Goal: Transaction & Acquisition: Purchase product/service

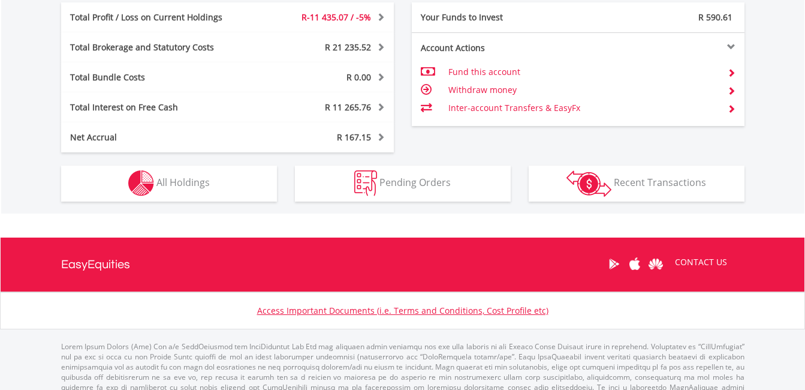
scroll to position [721, 0]
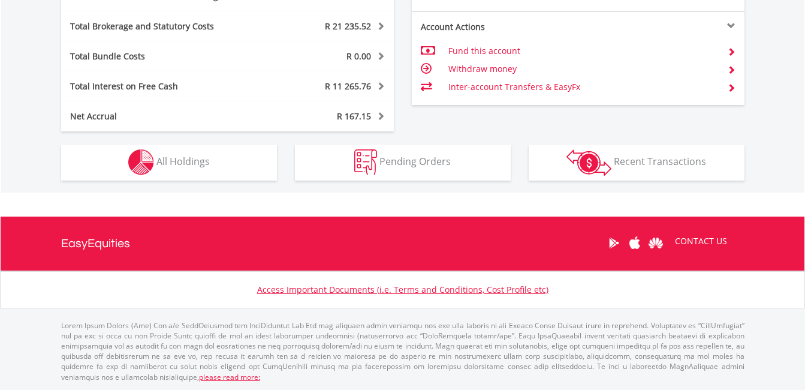
click at [207, 143] on div "Holdings All Holdings" at bounding box center [169, 155] width 234 height 49
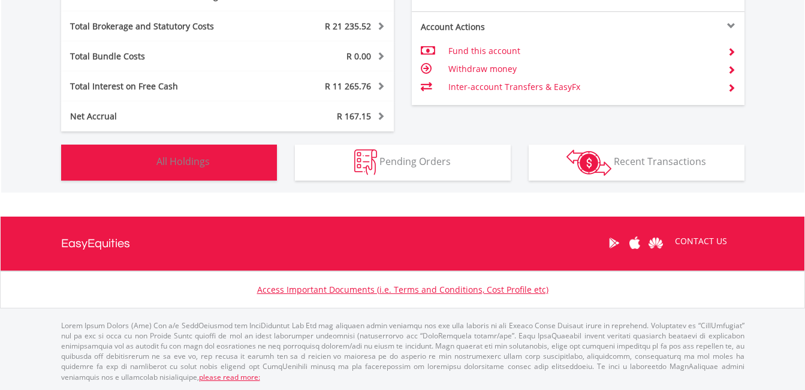
click at [197, 161] on span "All Holdings" at bounding box center [182, 161] width 53 height 13
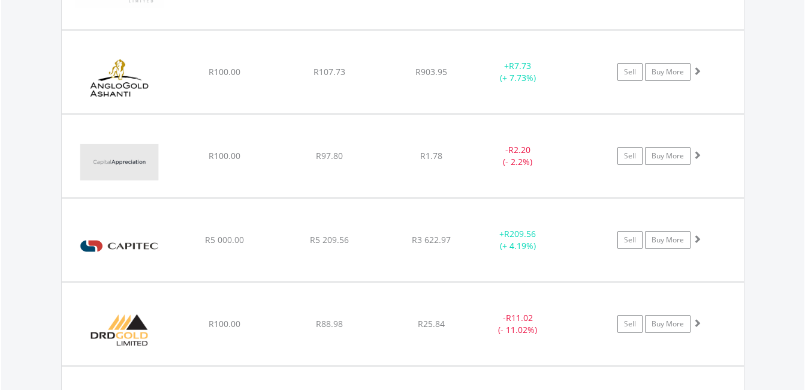
scroll to position [1537, 0]
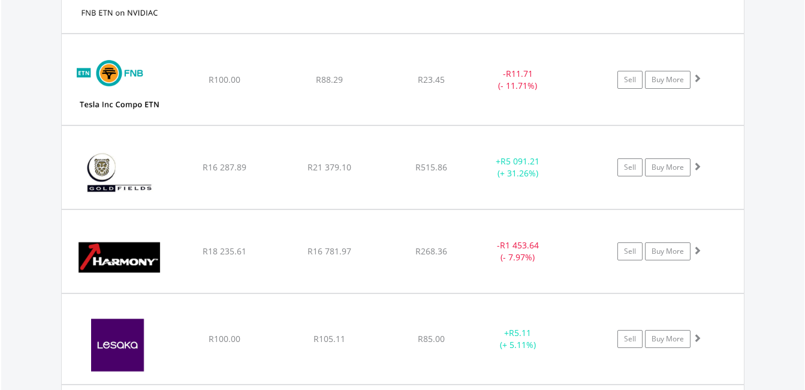
scroll to position [3396, 0]
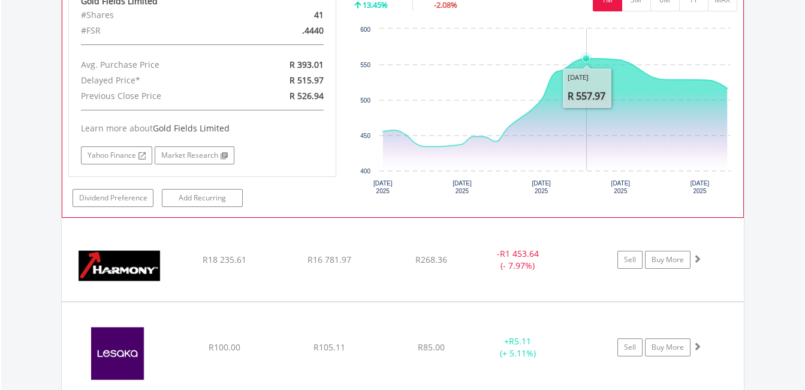
scroll to position [3636, 0]
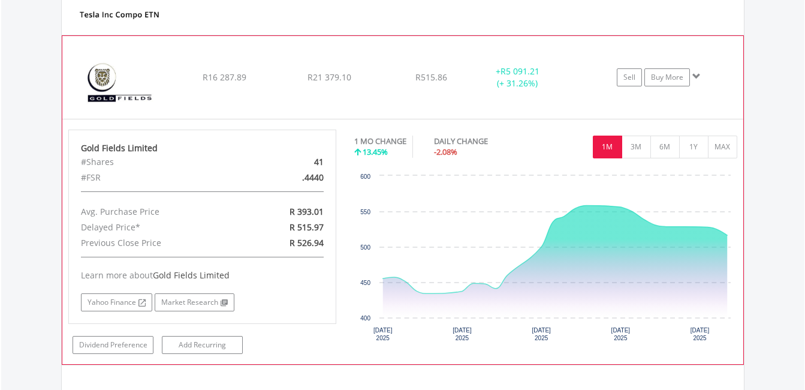
scroll to position [3456, 0]
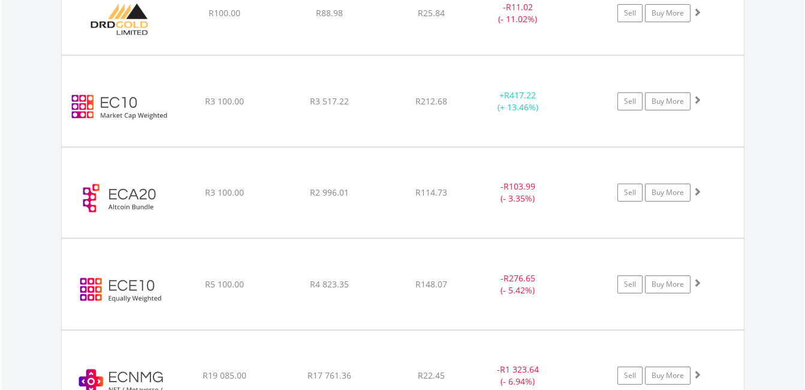
scroll to position [1777, 0]
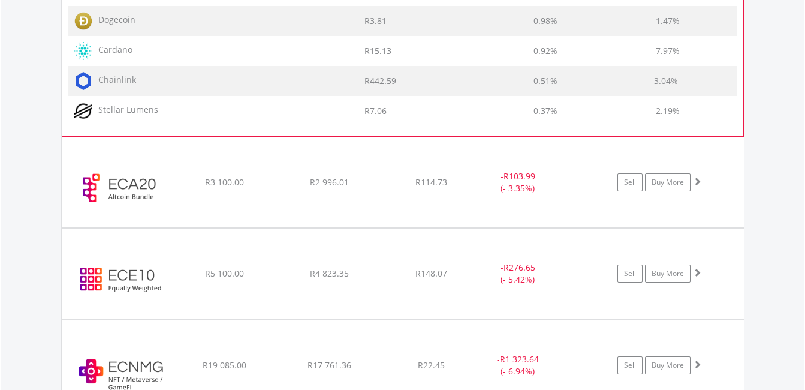
scroll to position [2497, 0]
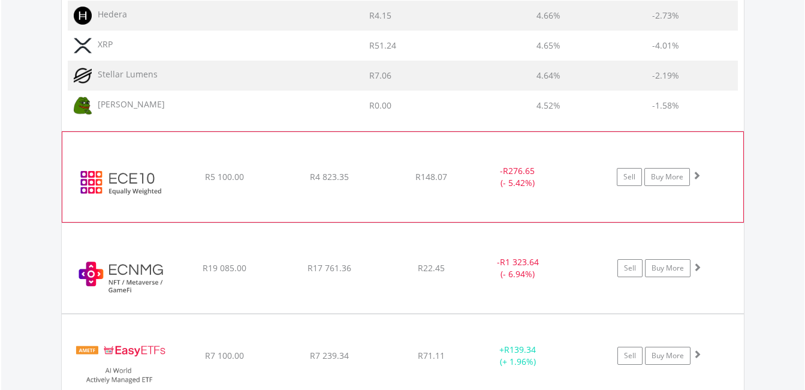
scroll to position [3397, 0]
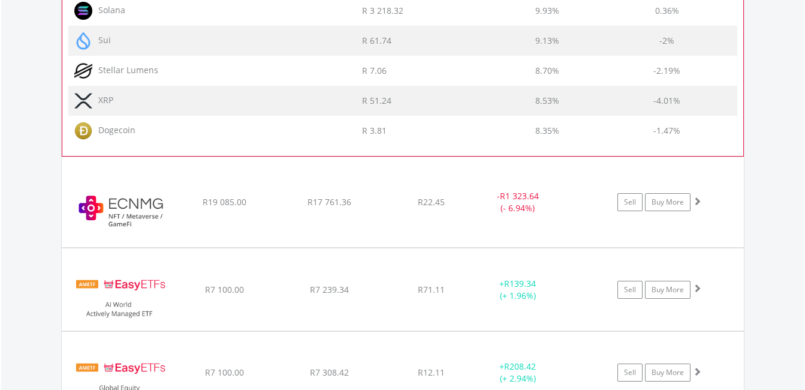
scroll to position [4056, 0]
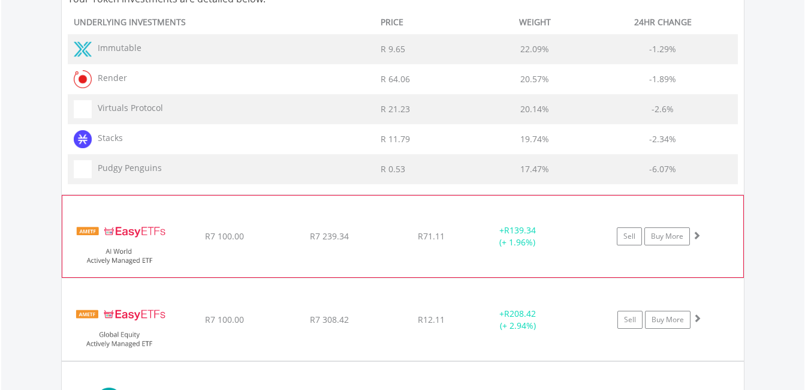
scroll to position [4596, 0]
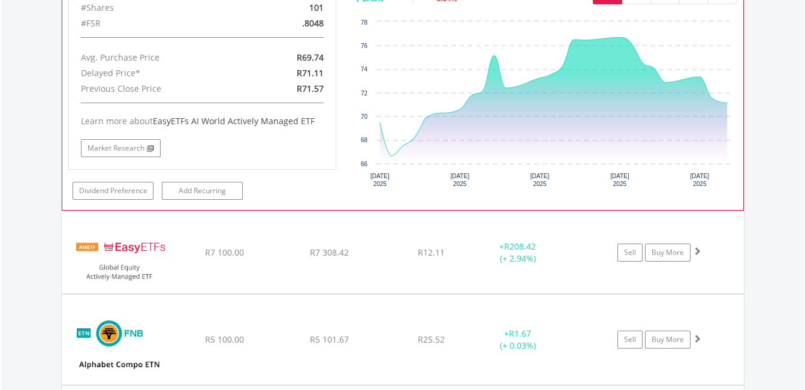
scroll to position [4896, 0]
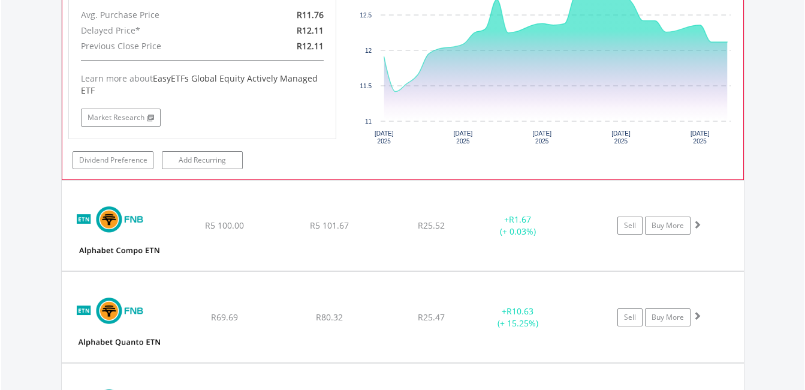
scroll to position [5256, 0]
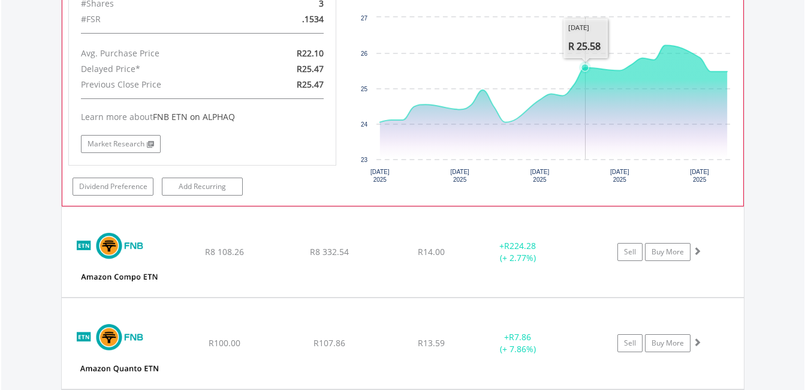
scroll to position [5676, 0]
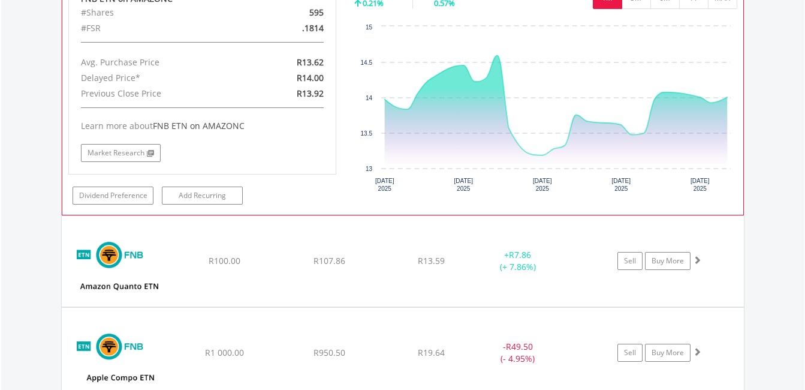
scroll to position [5975, 0]
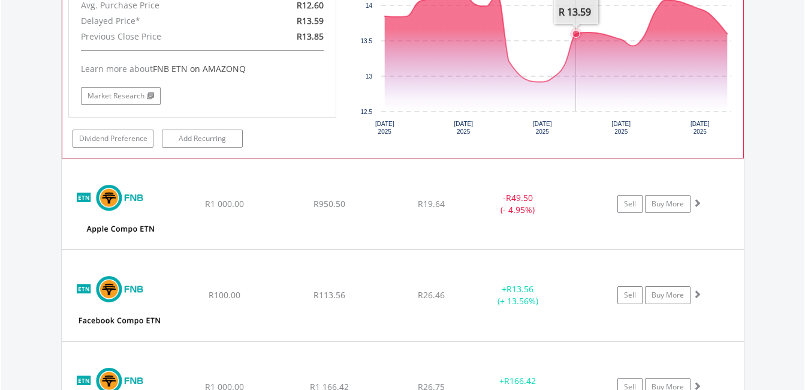
scroll to position [6395, 0]
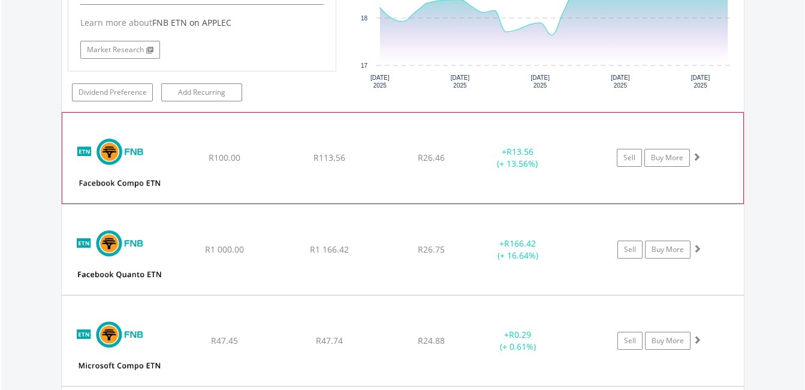
scroll to position [6755, 0]
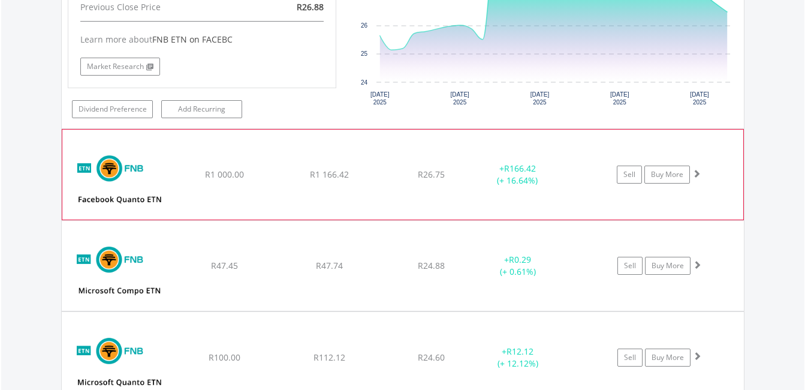
scroll to position [7055, 0]
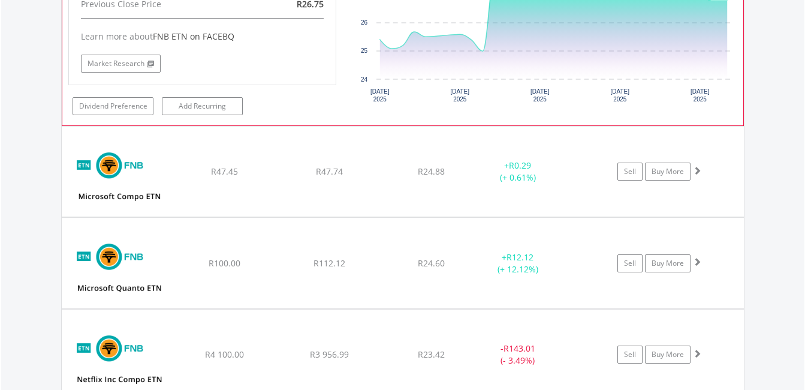
scroll to position [7414, 0]
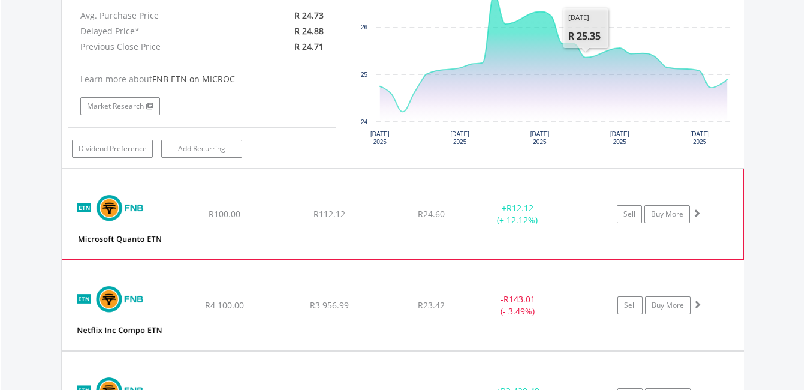
scroll to position [7715, 0]
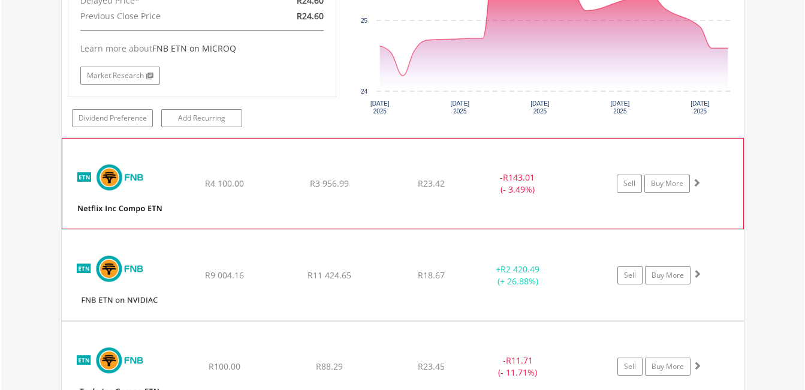
scroll to position [8075, 0]
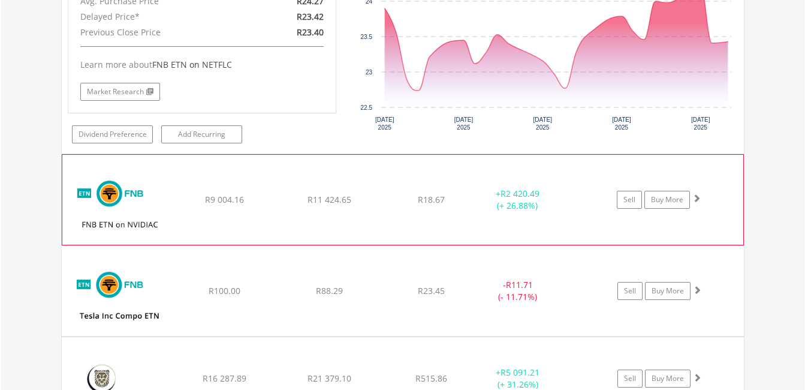
scroll to position [8435, 0]
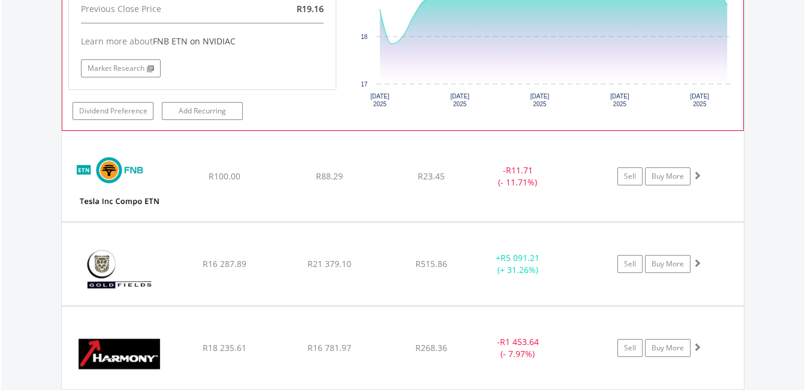
scroll to position [8795, 0]
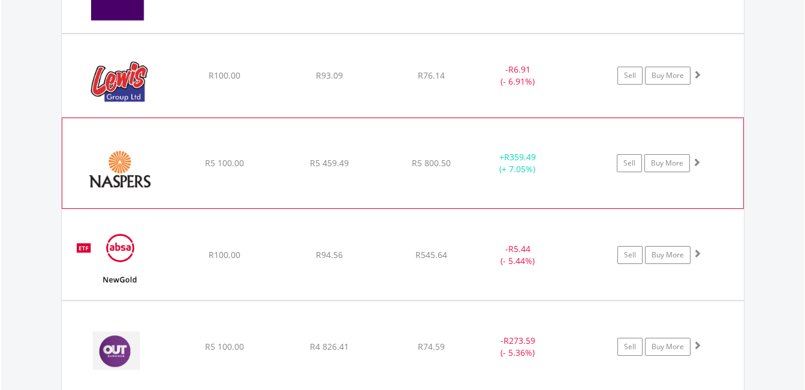
scroll to position [9455, 0]
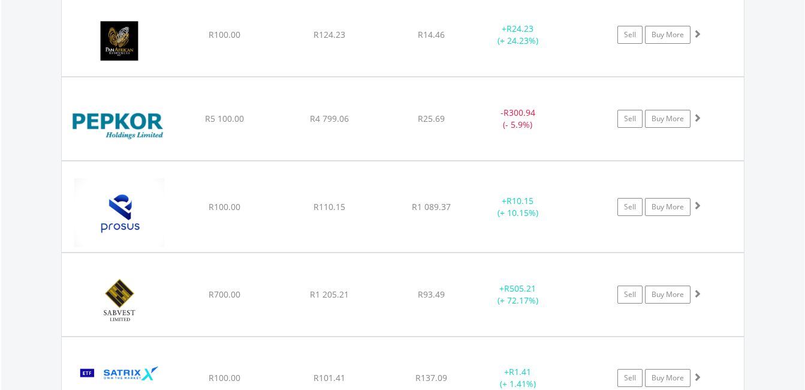
scroll to position [10115, 0]
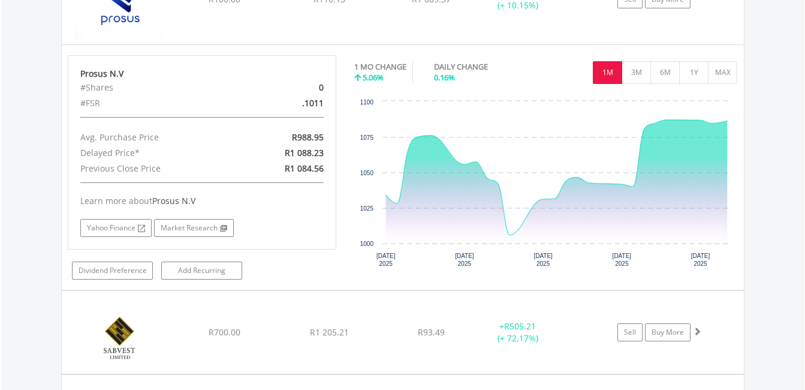
scroll to position [10295, 0]
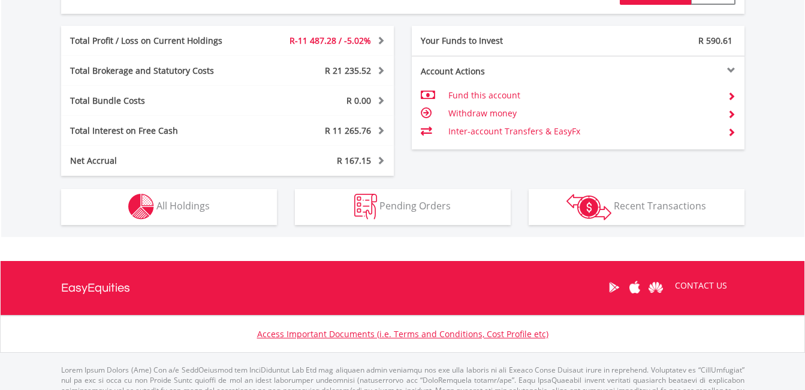
scroll to position [708, 0]
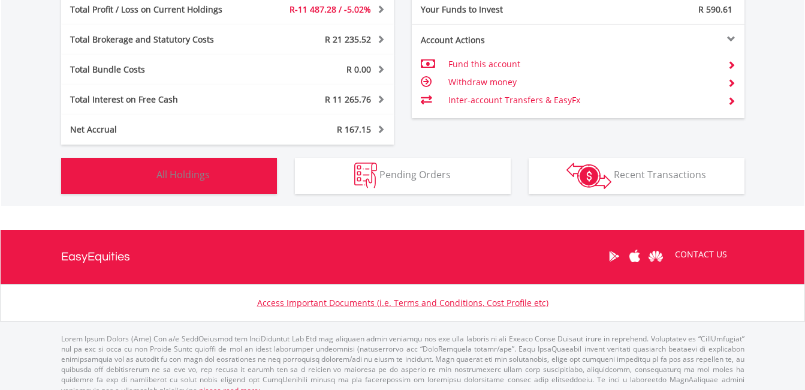
click at [200, 170] on span "All Holdings" at bounding box center [182, 174] width 53 height 13
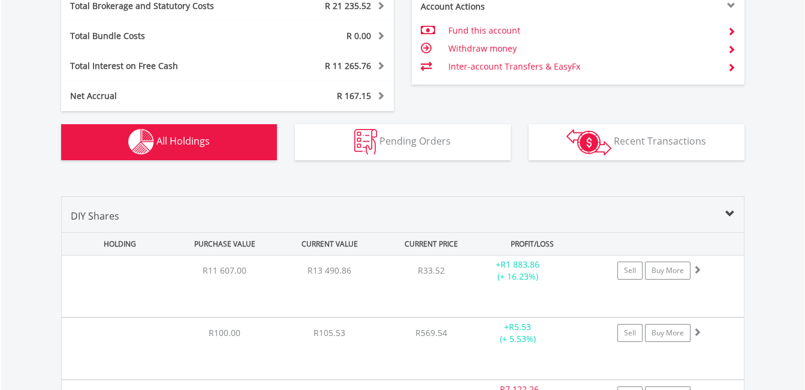
scroll to position [937, 0]
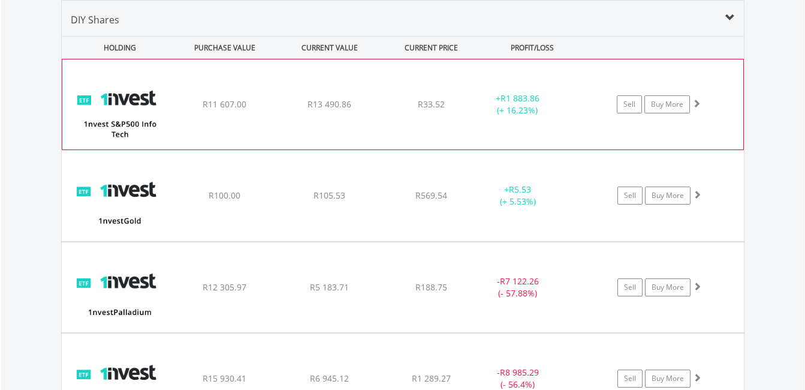
click at [563, 105] on div "+ R1 883.86 (+ 16.23%)" at bounding box center [532, 104] width 120 height 24
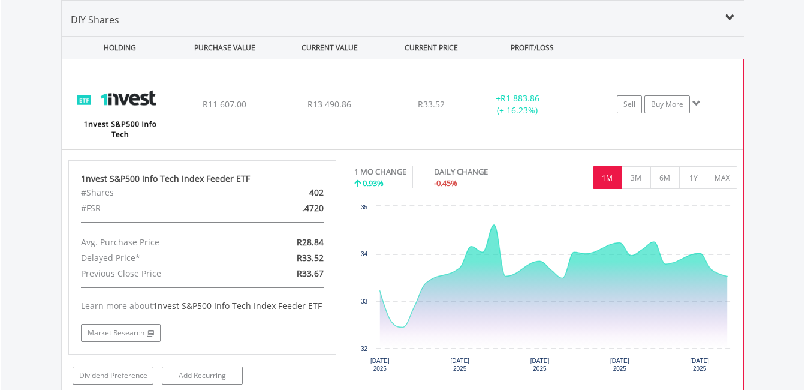
click at [563, 105] on div "+ R1 883.86 (+ 16.23%)" at bounding box center [532, 104] width 120 height 24
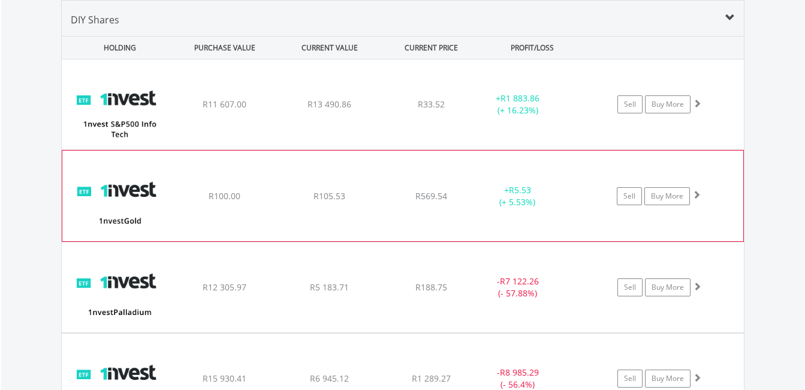
click at [570, 116] on div "+ R5.53 (+ 5.53%)" at bounding box center [533, 104] width 121 height 24
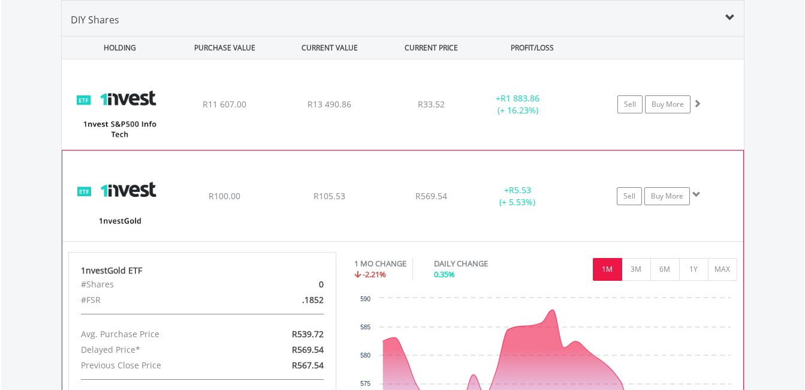
click at [570, 116] on div "+ R5.53 (+ 5.53%)" at bounding box center [533, 104] width 121 height 24
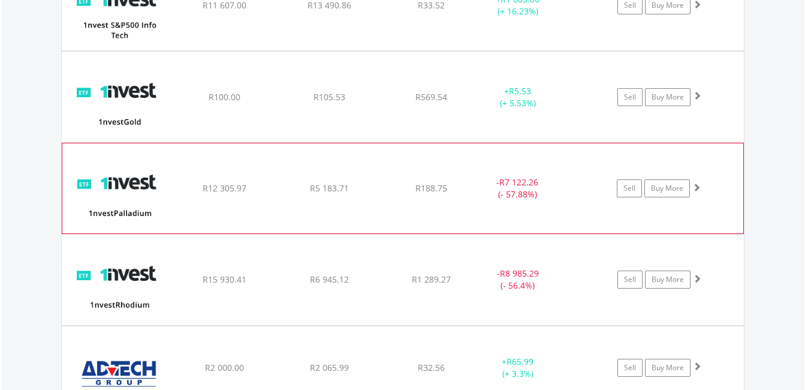
scroll to position [1057, 0]
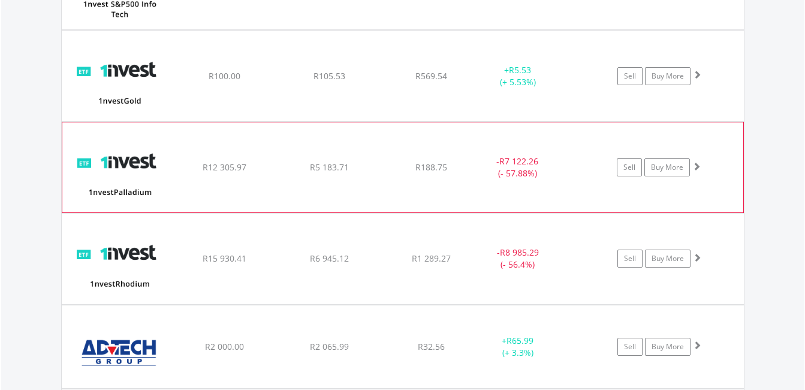
click at [574, 168] on div "- R7 122.26 (- 57.88%)" at bounding box center [532, 167] width 120 height 24
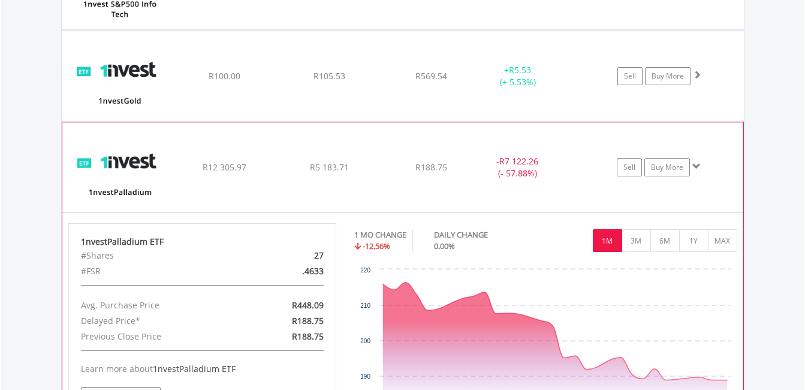
click at [573, 168] on div "- R7 122.26 (- 57.88%)" at bounding box center [532, 167] width 120 height 24
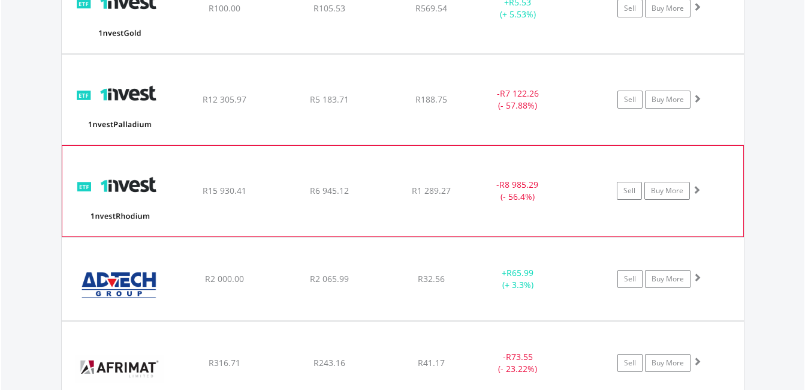
scroll to position [1177, 0]
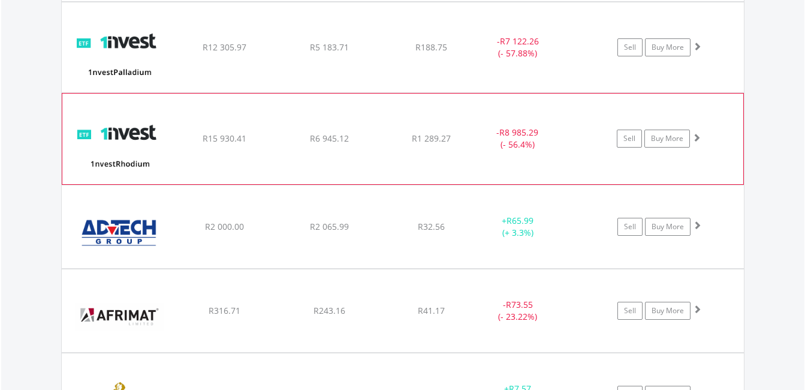
click at [570, 59] on div "- R8 985.29 (- 56.4%)" at bounding box center [533, 47] width 121 height 24
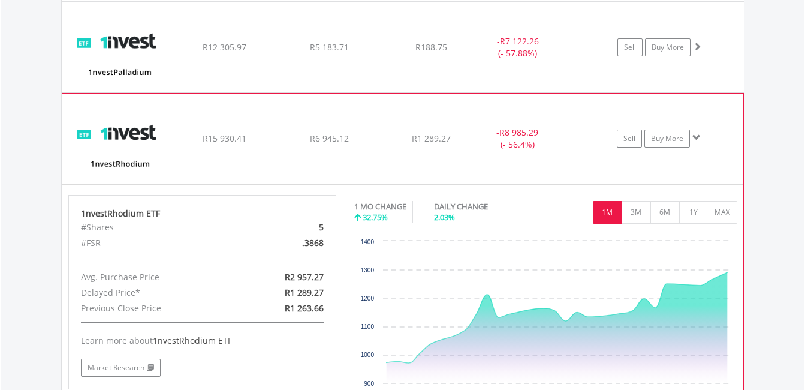
click at [570, 59] on div "- R8 985.29 (- 56.4%)" at bounding box center [533, 47] width 121 height 24
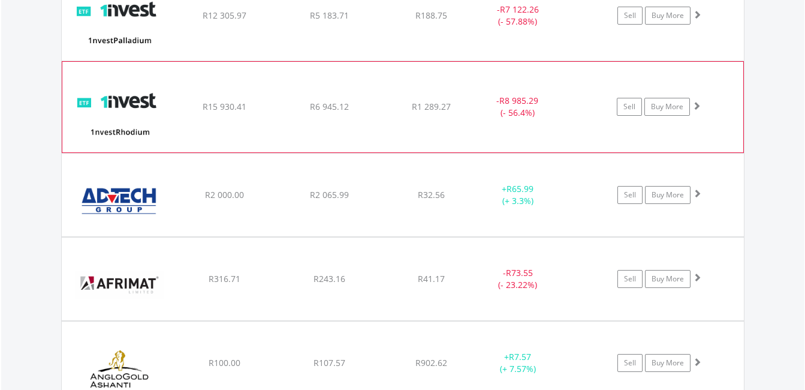
scroll to position [1237, 0]
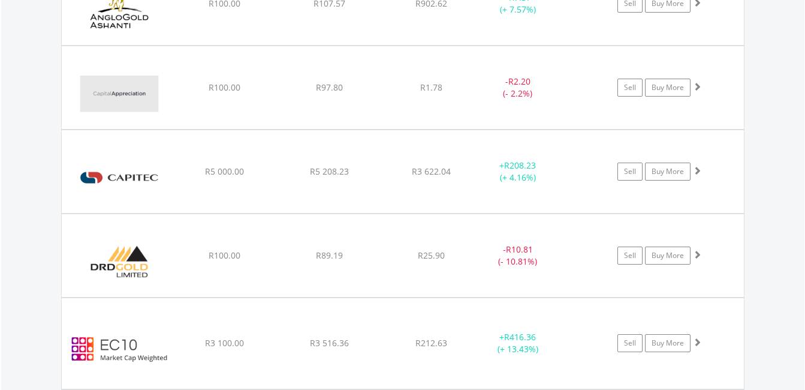
scroll to position [1597, 0]
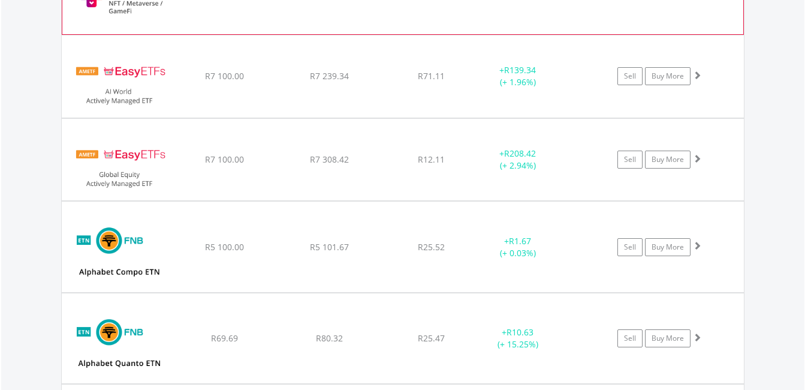
scroll to position [2256, 0]
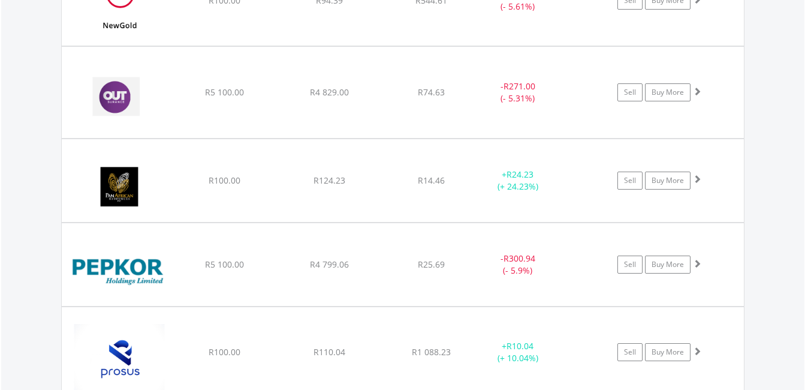
scroll to position [3995, 0]
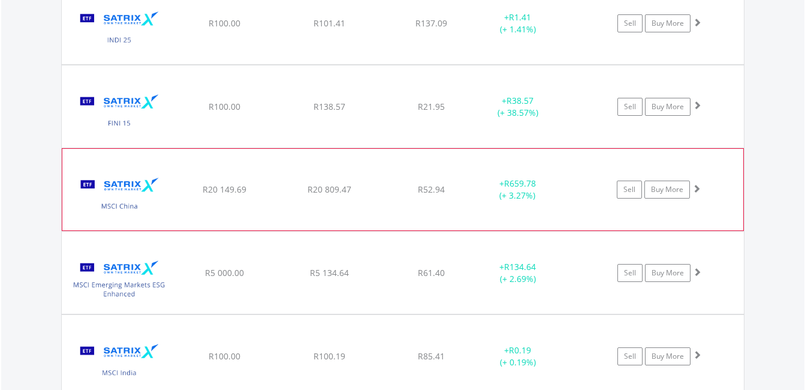
scroll to position [4475, 0]
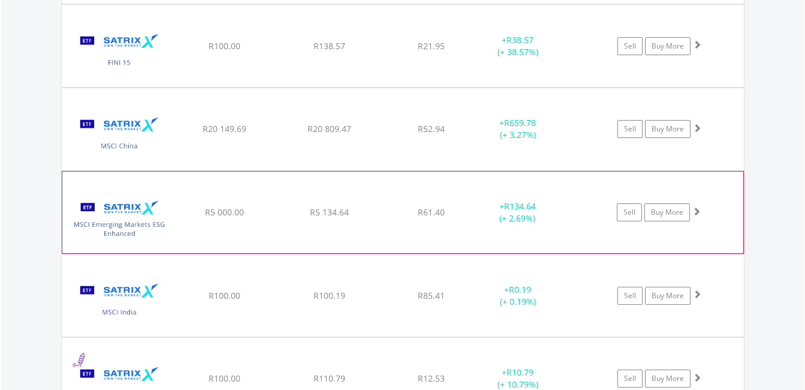
scroll to position [4595, 0]
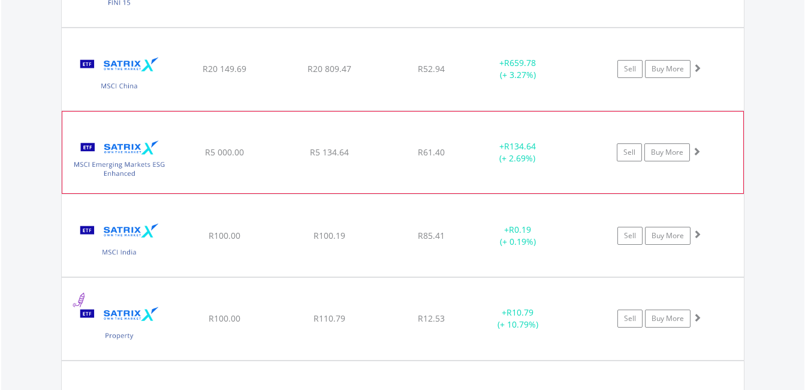
scroll to position [4655, 0]
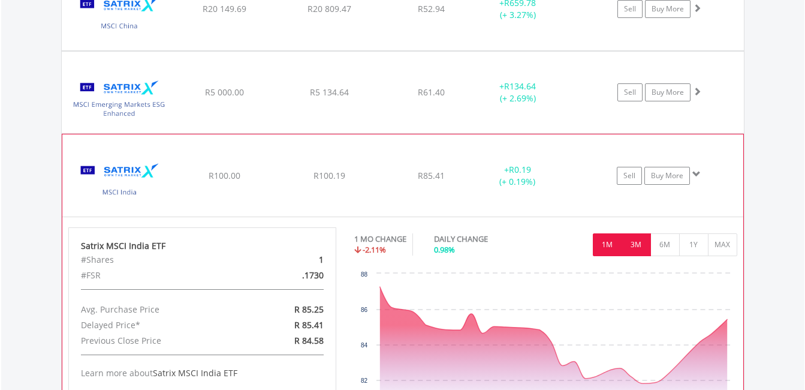
click at [634, 240] on button "3M" at bounding box center [636, 244] width 29 height 23
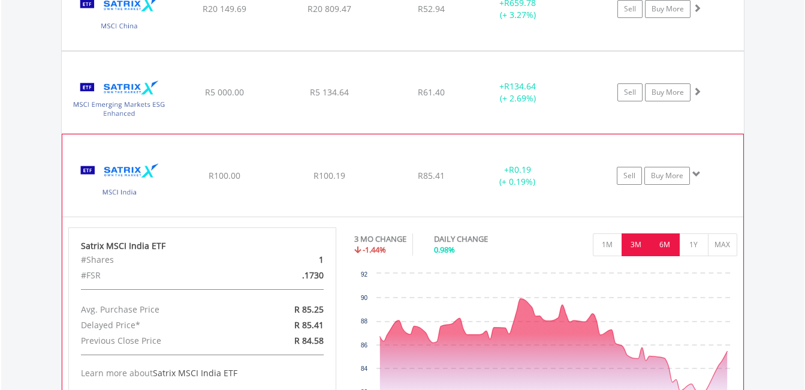
click at [667, 242] on button "6M" at bounding box center [665, 244] width 29 height 23
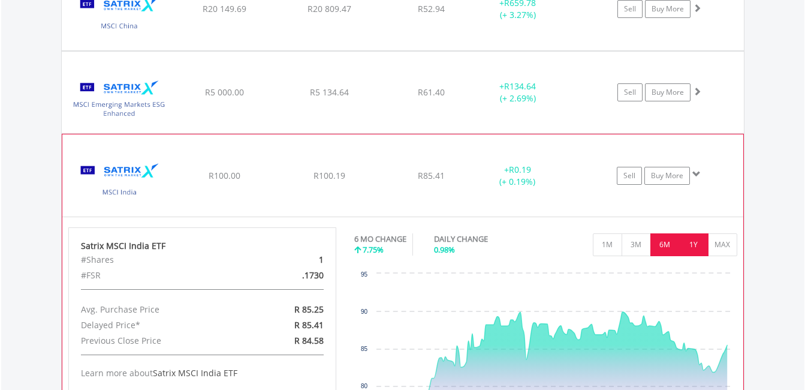
click at [691, 243] on button "1Y" at bounding box center [693, 244] width 29 height 23
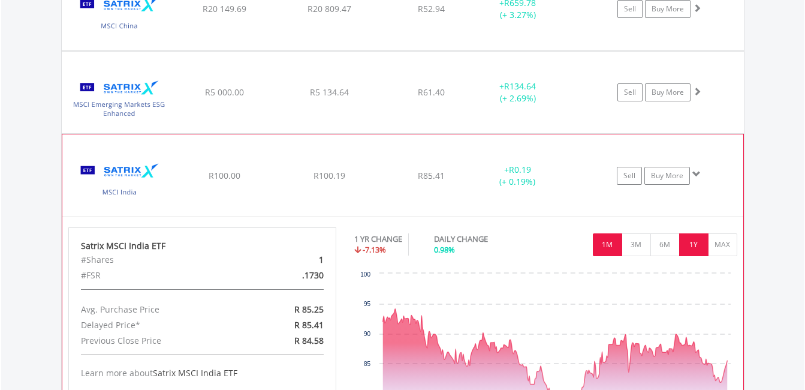
click at [609, 238] on button "1M" at bounding box center [607, 244] width 29 height 23
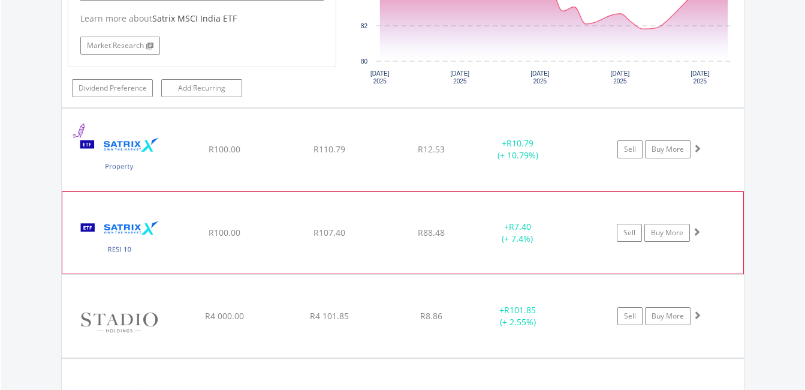
scroll to position [5074, 0]
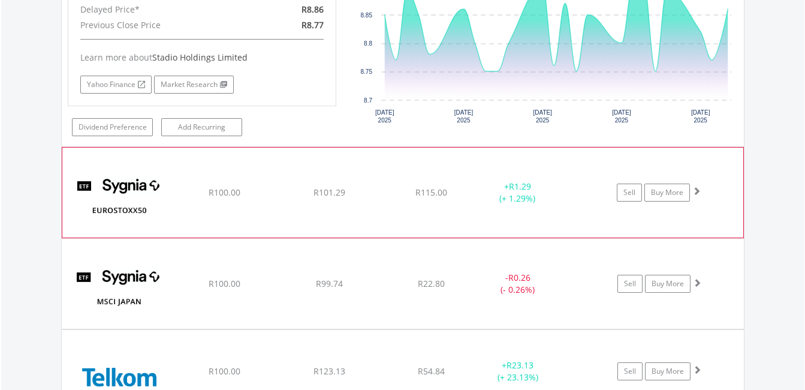
scroll to position [5495, 0]
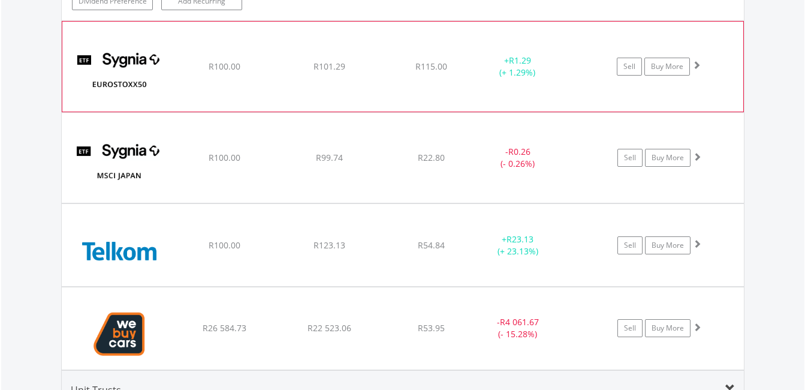
scroll to position [5614, 0]
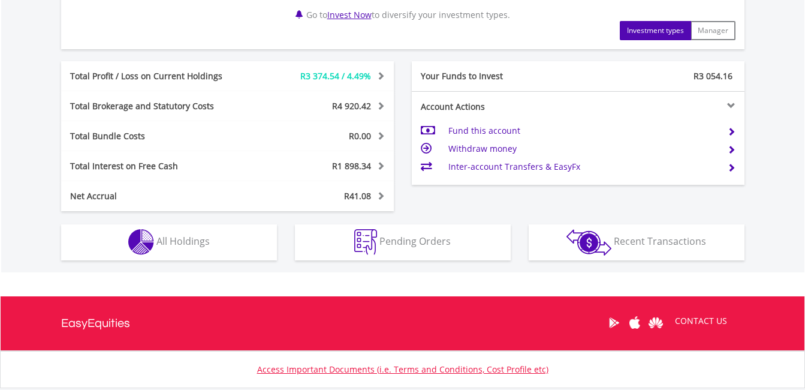
scroll to position [600, 0]
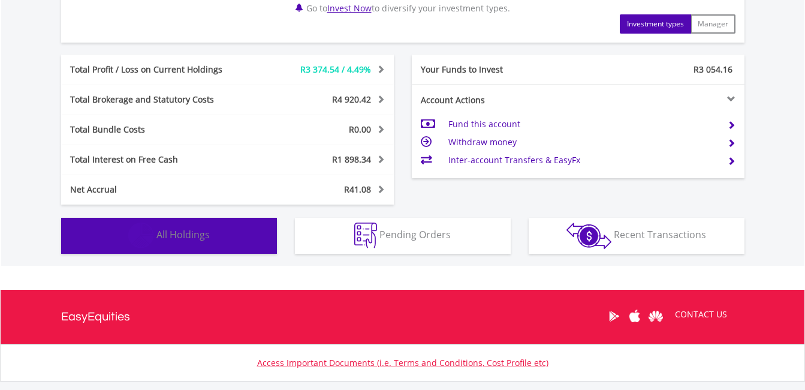
click at [176, 231] on span "All Holdings" at bounding box center [182, 234] width 53 height 13
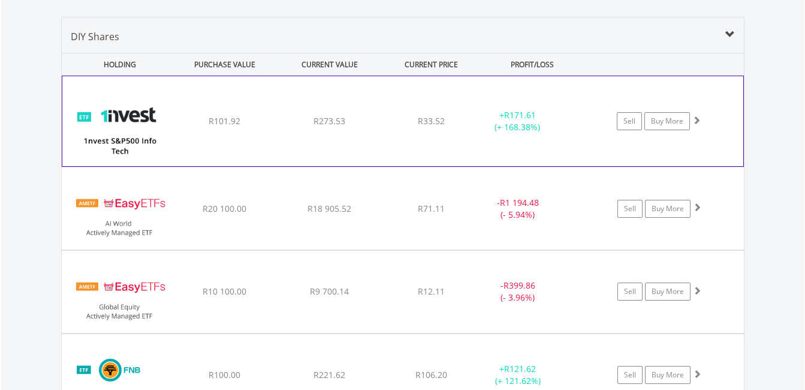
scroll to position [899, 0]
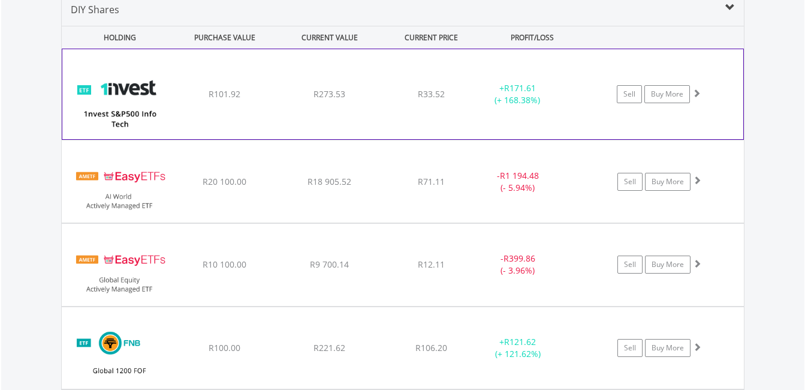
click at [583, 96] on div "+ R171.61 (+ 168.38%)" at bounding box center [532, 94] width 120 height 24
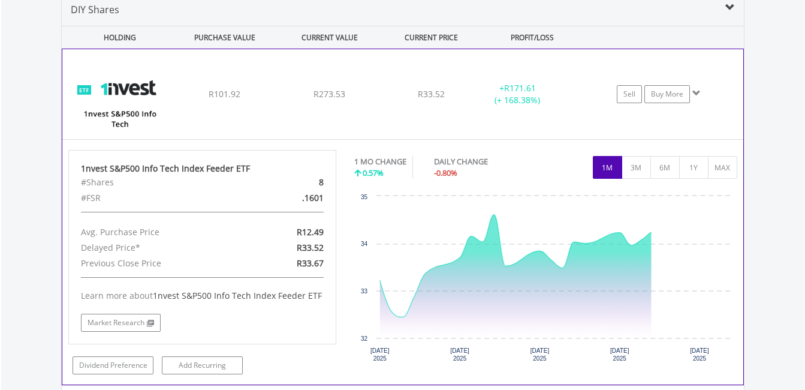
click at [583, 96] on div "+ R171.61 (+ 168.38%)" at bounding box center [532, 94] width 120 height 24
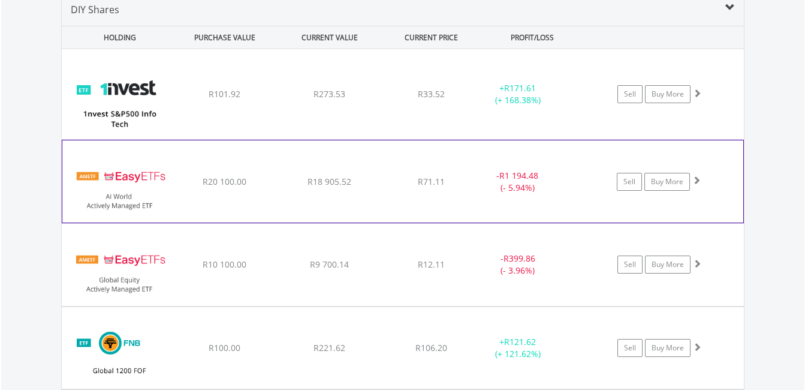
click at [583, 186] on div "- R1 194.48 (- 5.94%)" at bounding box center [532, 182] width 120 height 24
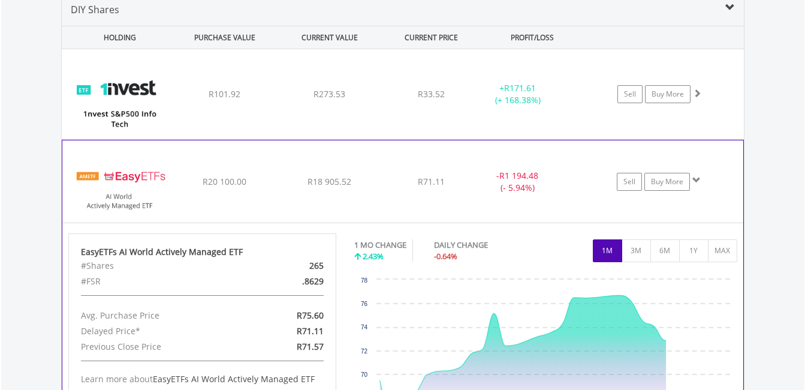
click at [582, 186] on div "- R1 194.48 (- 5.94%)" at bounding box center [532, 182] width 120 height 24
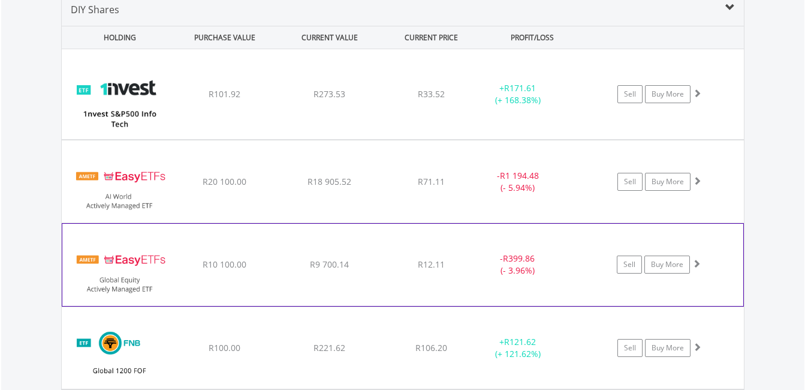
click at [588, 139] on div "﻿ EasyETFs Global Equity Actively Managed ETF R10 100.00 R9 700.14 R12.11 - R39…" at bounding box center [403, 94] width 682 height 90
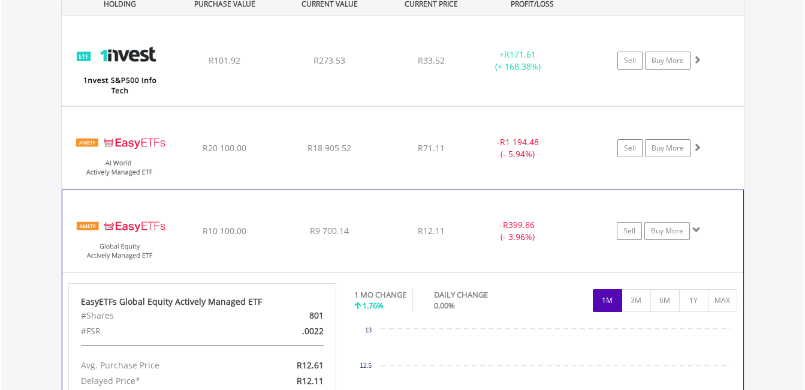
scroll to position [1019, 0]
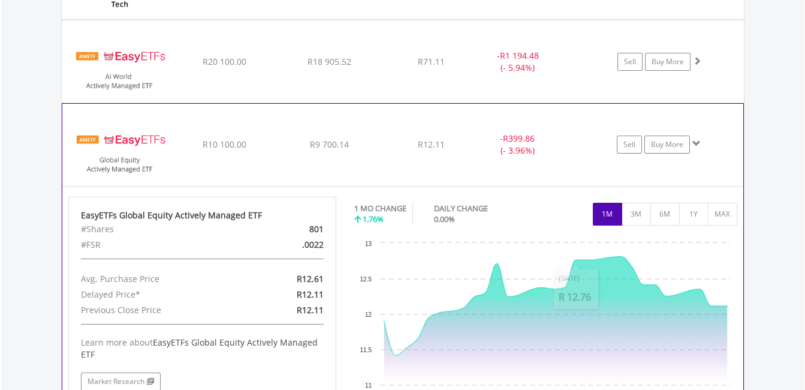
click at [568, 74] on div "- R399.86 (- 3.96%)" at bounding box center [533, 62] width 121 height 24
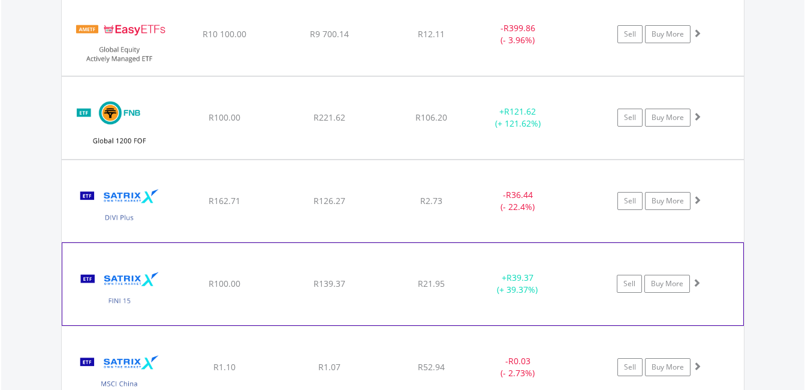
scroll to position [1139, 0]
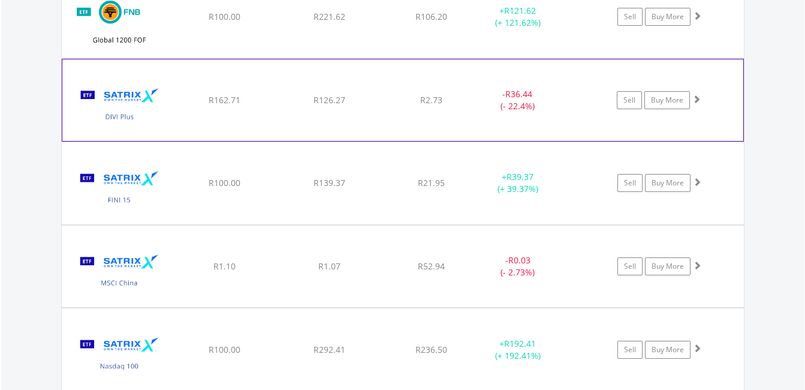
scroll to position [1259, 0]
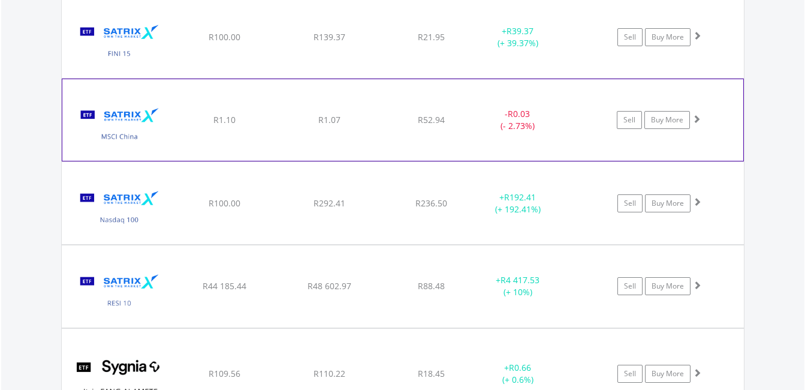
scroll to position [1379, 0]
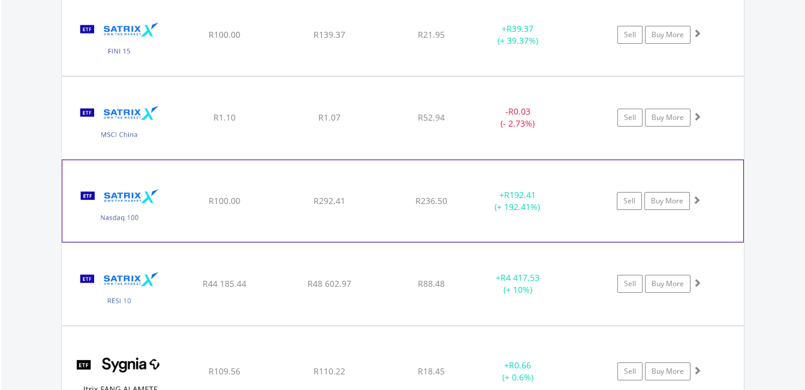
scroll to position [1439, 0]
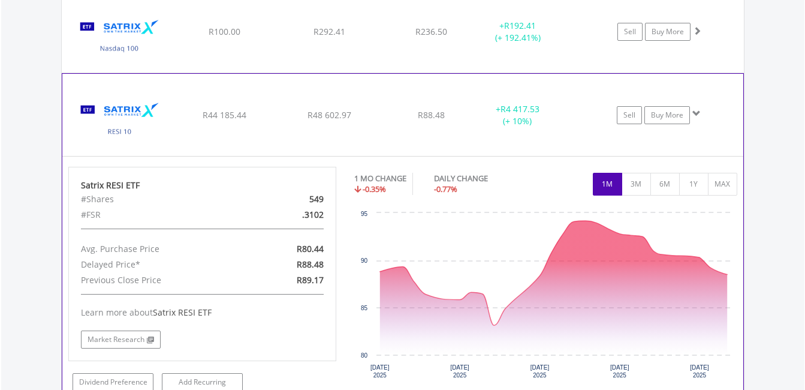
scroll to position [1559, 0]
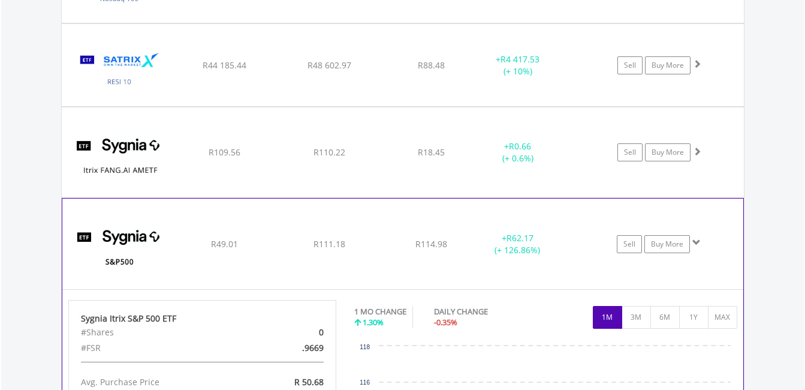
scroll to position [1619, 0]
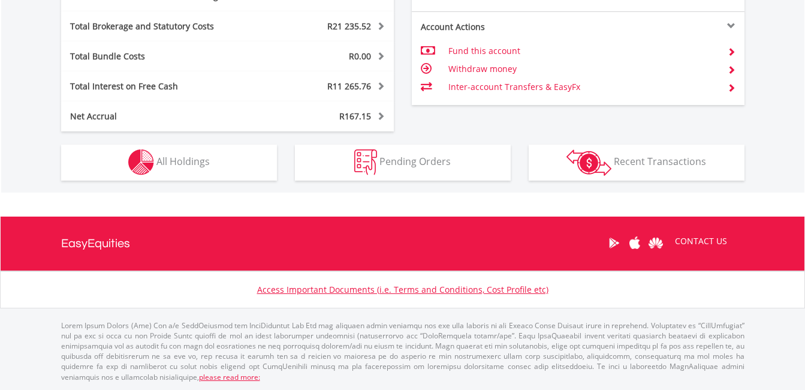
scroll to position [115, 228]
click at [217, 136] on div "Holdings All Holdings" at bounding box center [169, 155] width 234 height 49
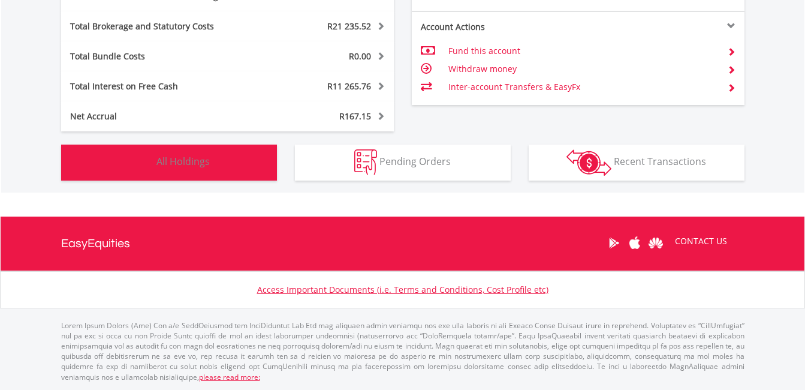
click at [199, 155] on span "All Holdings" at bounding box center [182, 161] width 53 height 13
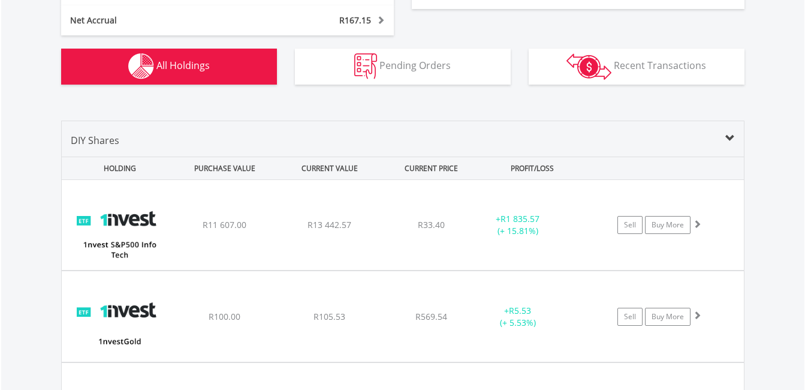
scroll to position [937, 0]
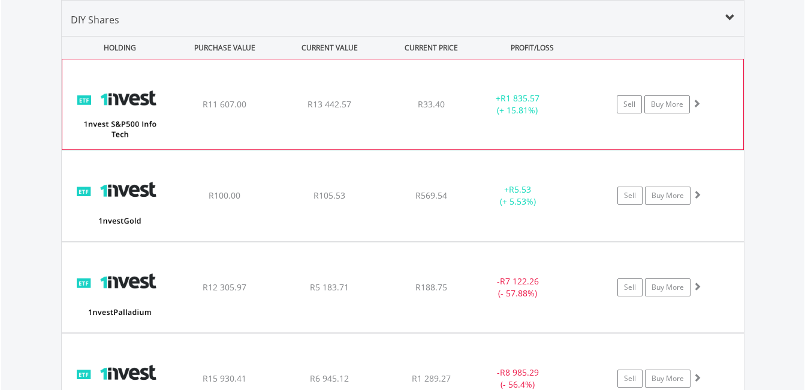
click at [573, 101] on div "+ R1 835.57 (+ 15.81%)" at bounding box center [532, 104] width 120 height 24
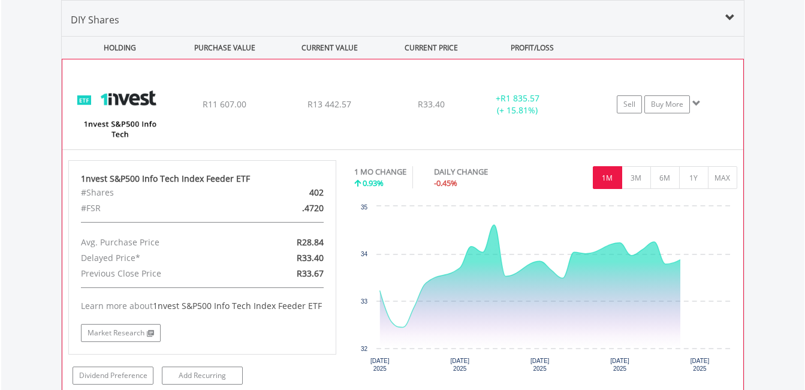
click at [573, 101] on div "+ R1 835.57 (+ 15.81%)" at bounding box center [532, 104] width 120 height 24
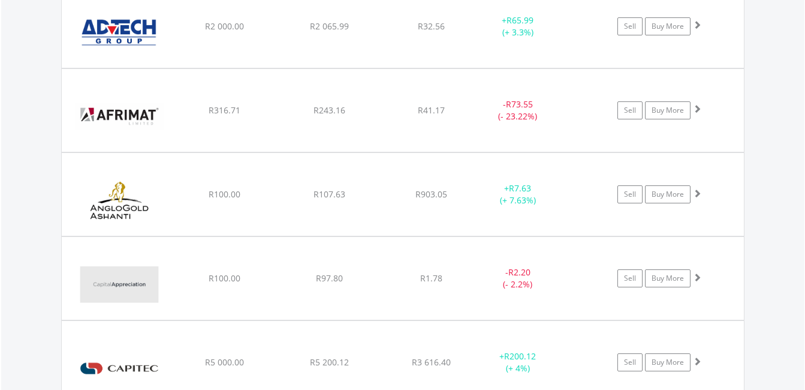
scroll to position [1417, 0]
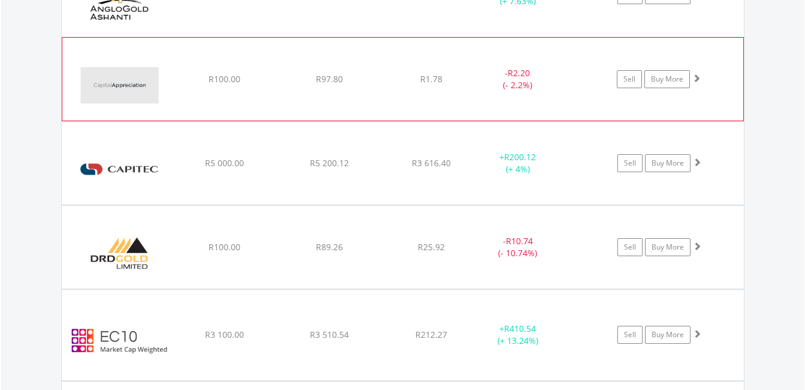
scroll to position [1597, 0]
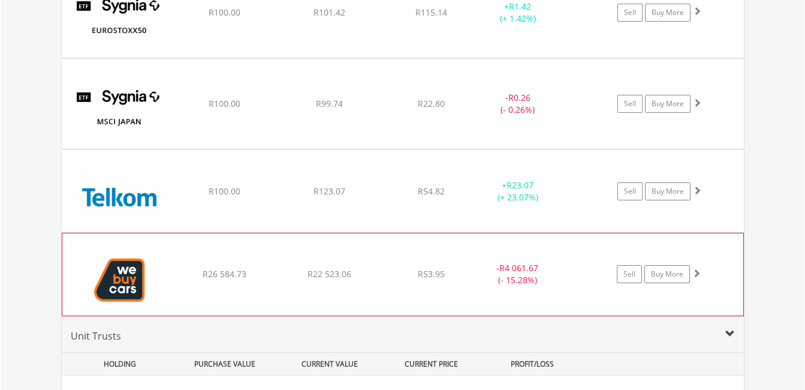
scroll to position [5134, 0]
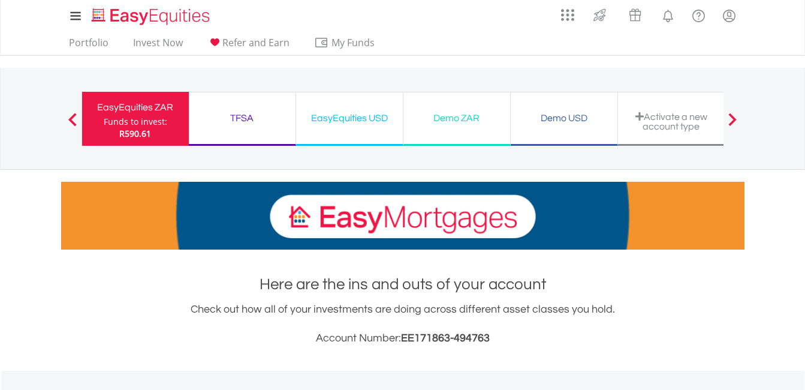
scroll to position [0, 0]
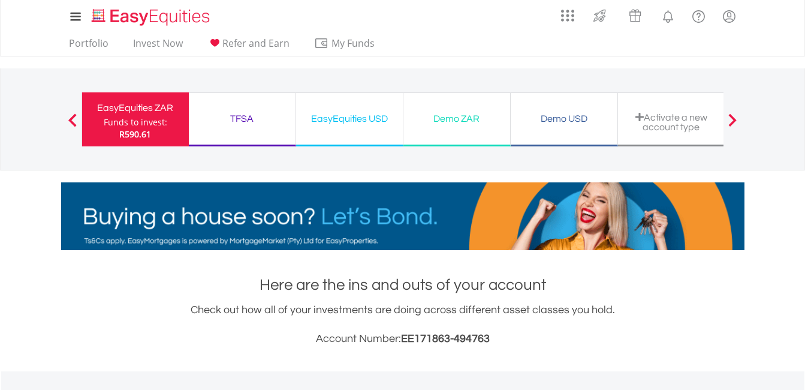
click at [243, 119] on div "TFSA" at bounding box center [242, 118] width 92 height 17
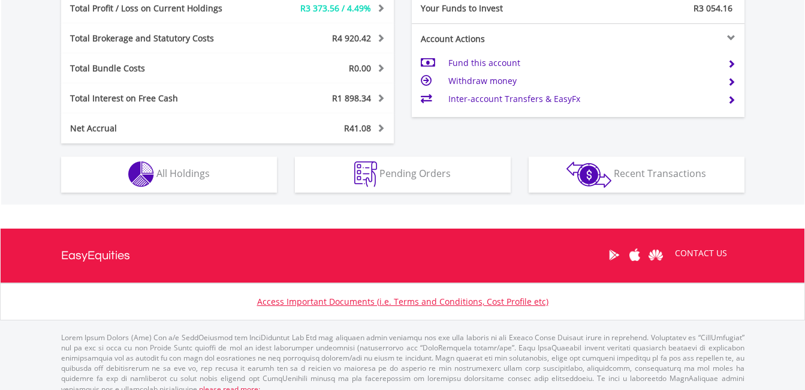
scroll to position [673, 0]
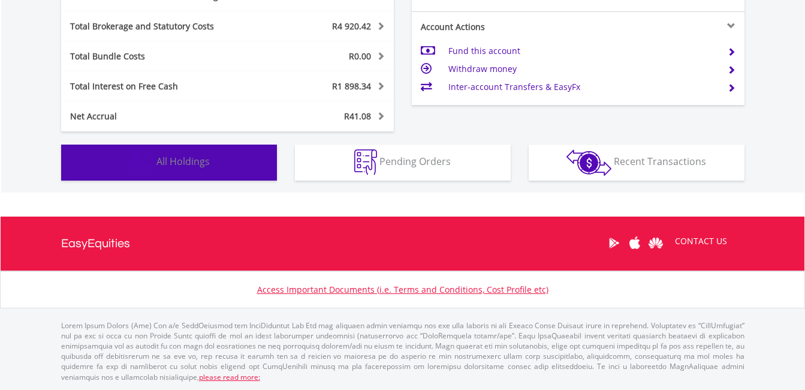
click at [180, 158] on span "All Holdings" at bounding box center [182, 161] width 53 height 13
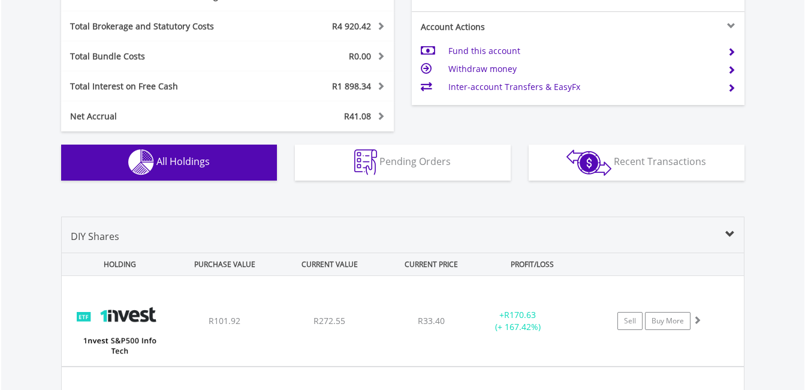
scroll to position [889, 0]
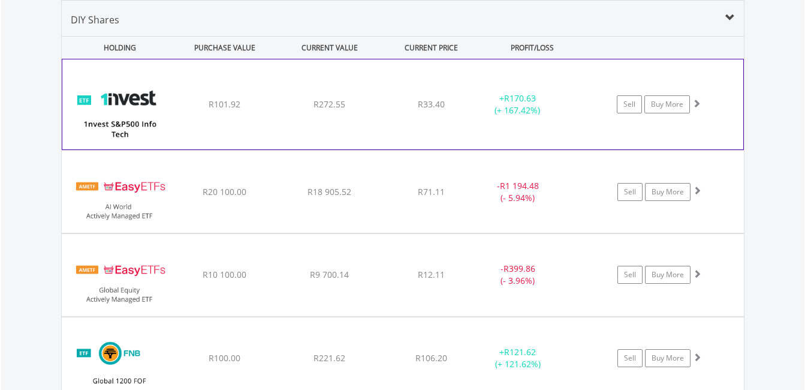
click at [575, 100] on div "+ R170.63 (+ 167.42%)" at bounding box center [532, 104] width 120 height 24
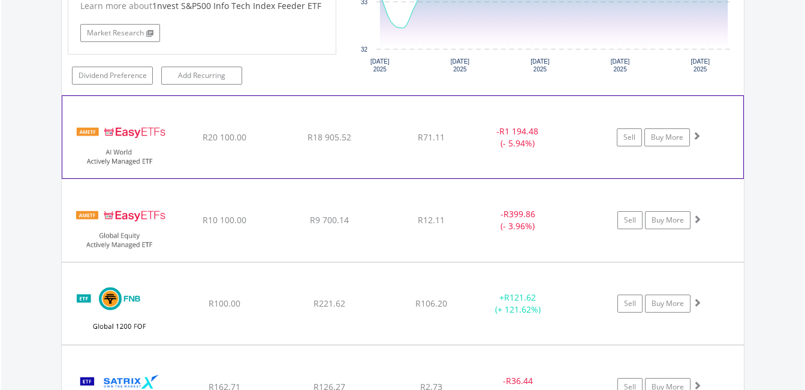
scroll to position [1009, 0]
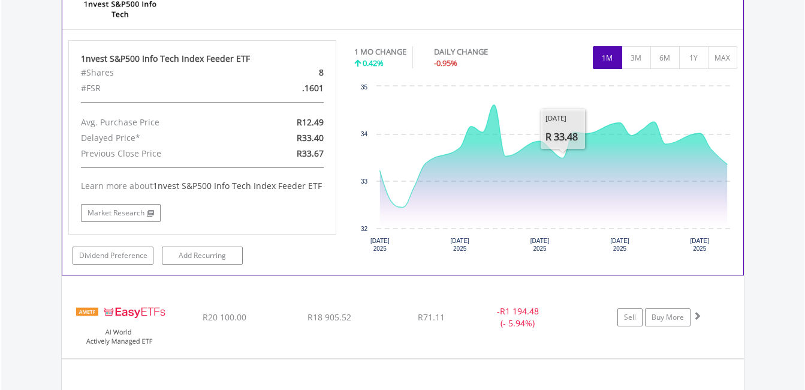
click at [553, 50] on div "1 MO CHANGE 0.42% DAILY CHANGE -0.95% 1M 3M 6M 1Y MAX" at bounding box center [545, 60] width 383 height 40
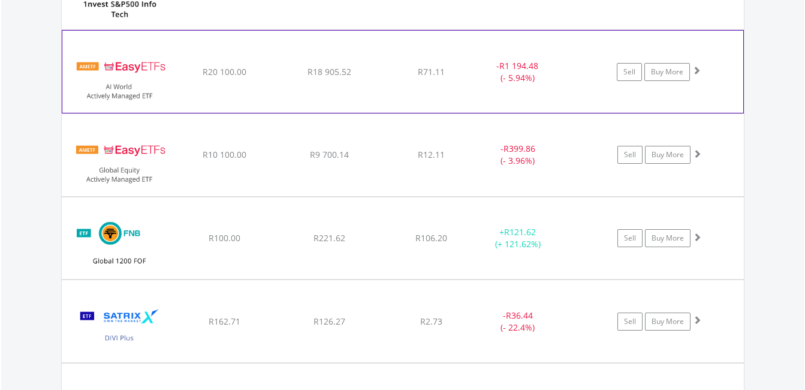
click at [549, 72] on div "- R1 194.48 (- 5.94%)" at bounding box center [517, 72] width 90 height 24
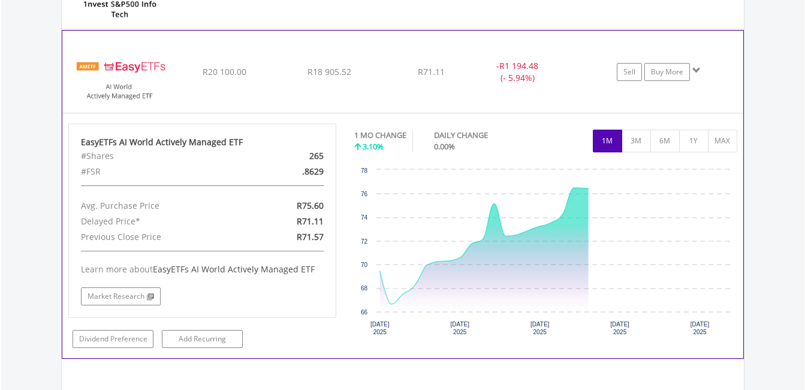
click at [556, 75] on div "- R1 194.48 (- 5.94%)" at bounding box center [517, 72] width 90 height 24
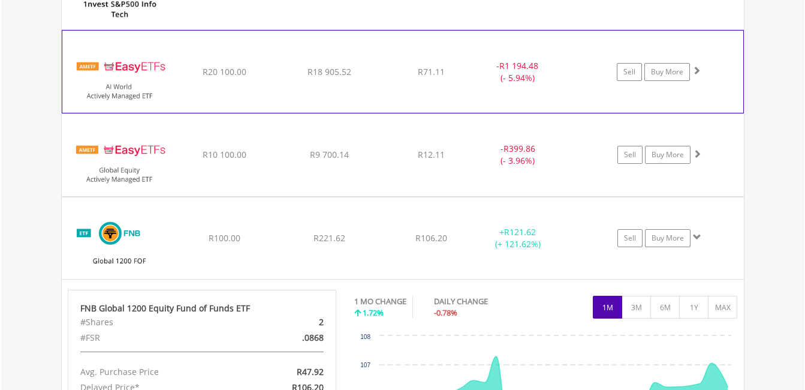
click at [574, 65] on div "- R1 194.48 (- 5.94%)" at bounding box center [532, 72] width 120 height 24
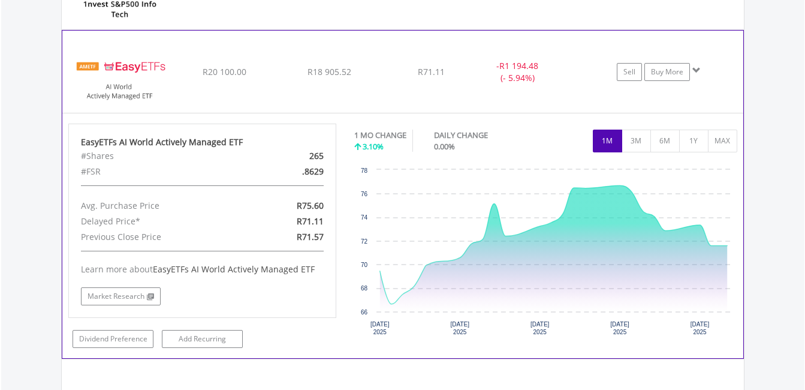
click at [576, 65] on div "- R1 194.48 (- 5.94%)" at bounding box center [532, 72] width 120 height 24
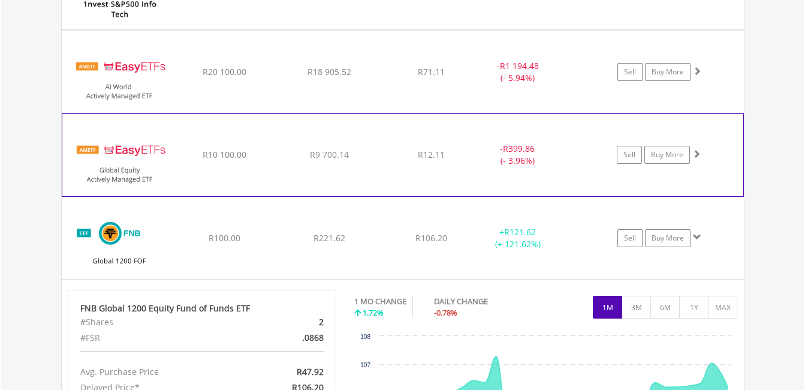
click at [571, 84] on div "- R399.86 (- 3.96%)" at bounding box center [533, 72] width 121 height 24
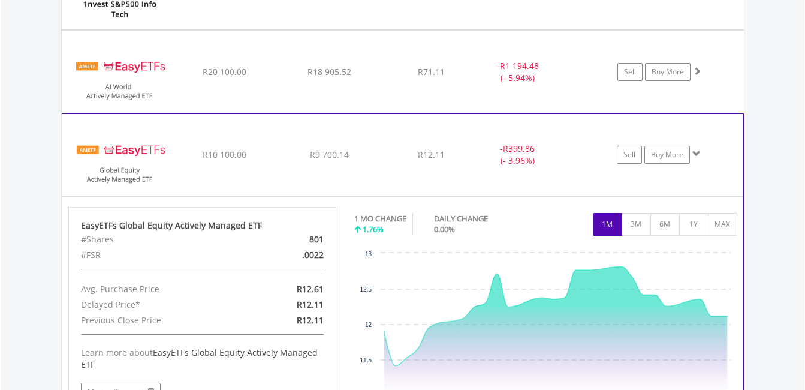
click at [570, 61] on div at bounding box center [578, 60] width 30 height 1
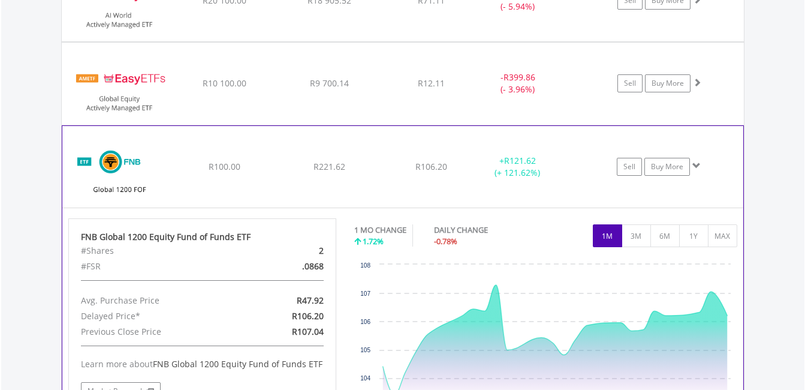
scroll to position [1129, 0]
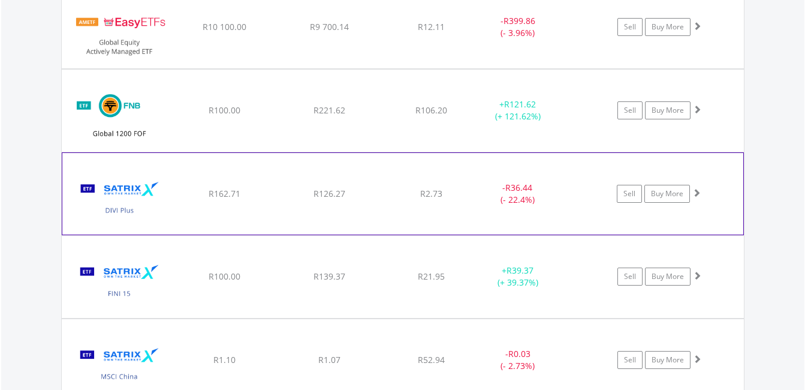
scroll to position [1189, 0]
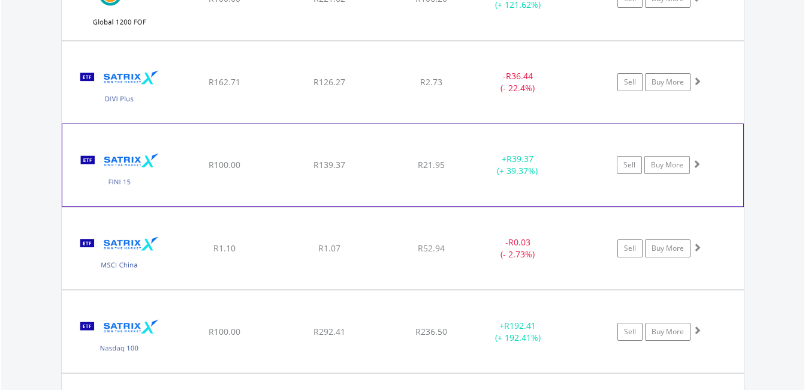
scroll to position [1249, 0]
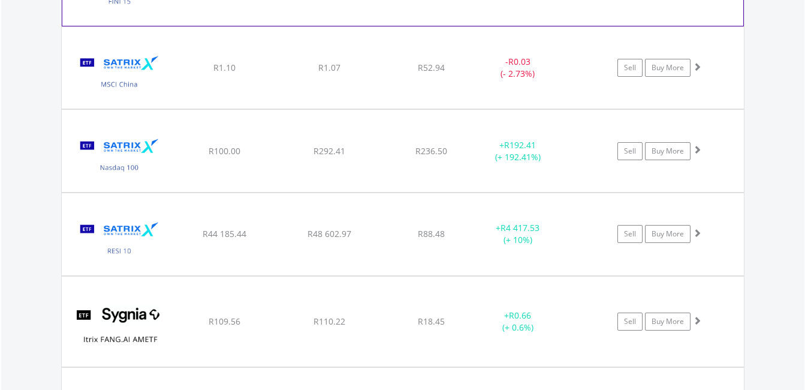
scroll to position [1489, 0]
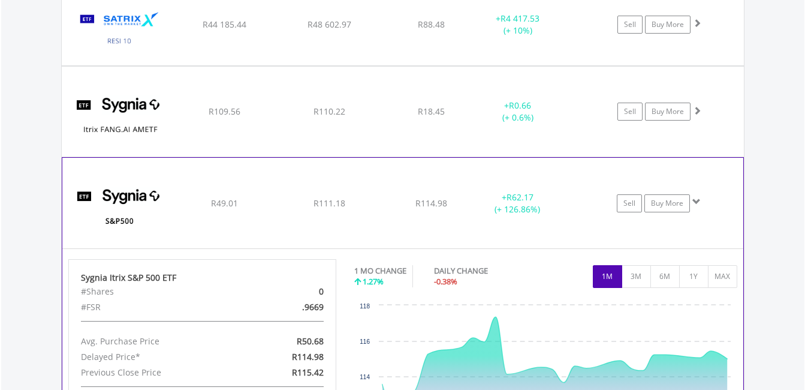
scroll to position [1669, 0]
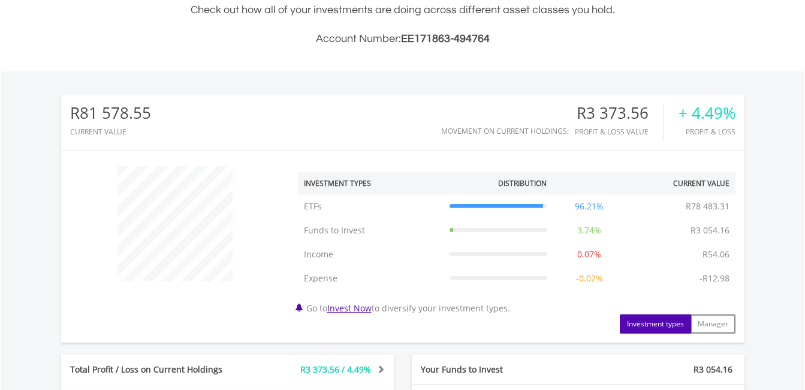
scroll to position [0, 0]
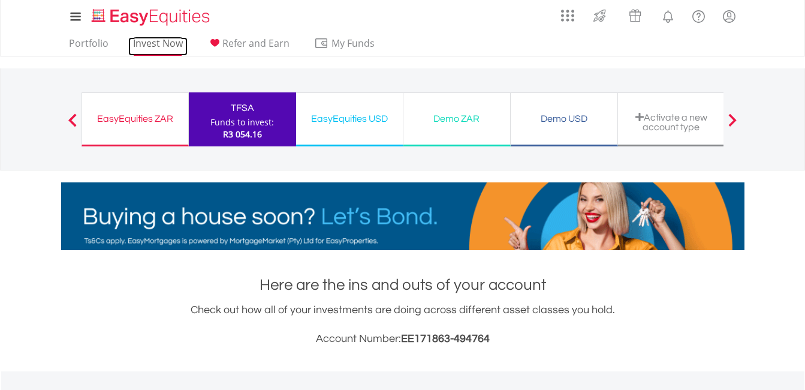
click at [164, 40] on link "Invest Now" at bounding box center [157, 46] width 59 height 19
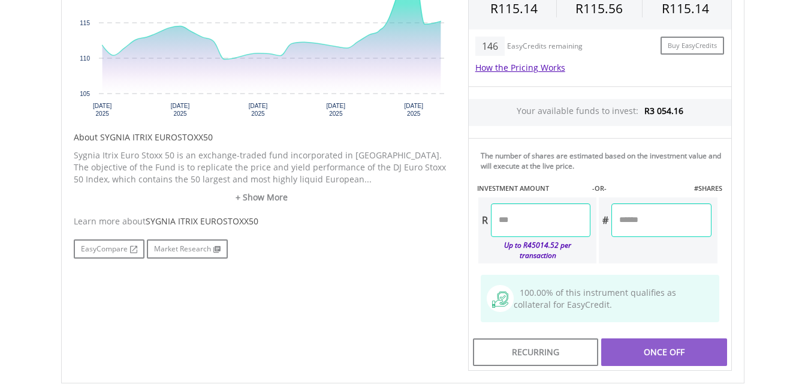
scroll to position [540, 0]
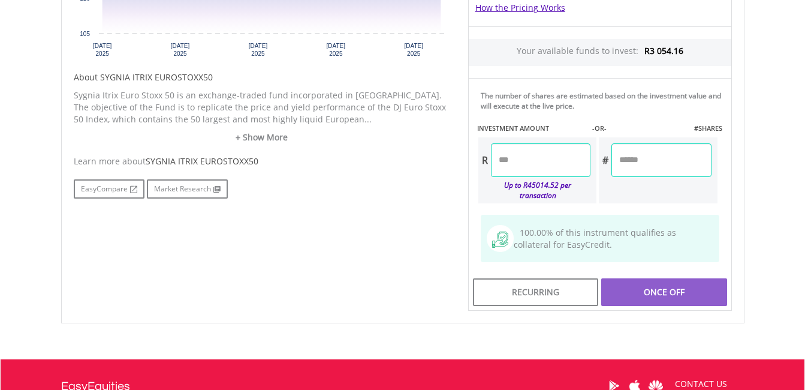
click at [519, 158] on input "number" at bounding box center [541, 160] width 100 height 34
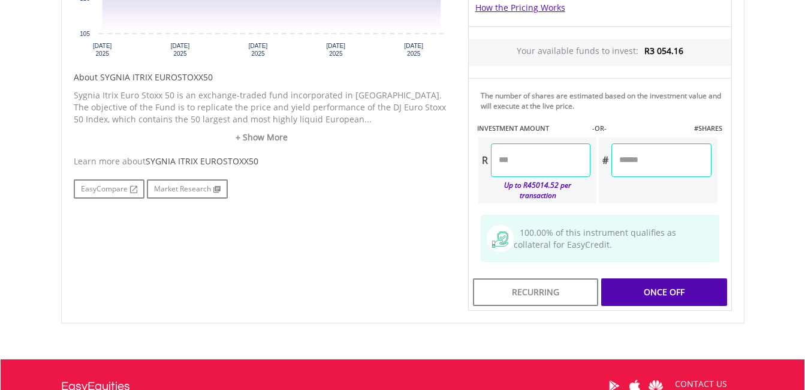
type input "****"
type input "*******"
click at [664, 278] on div "Last Updated Price: 15-min. Delay* Price Update Cost: 2 Credits Request A Price…" at bounding box center [600, 78] width 282 height 466
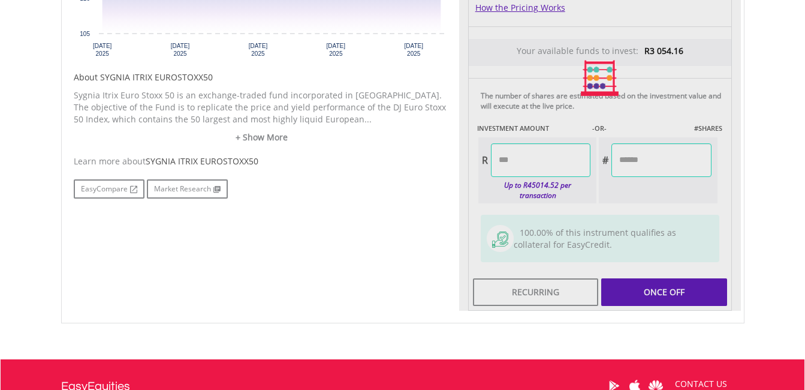
type input "*******"
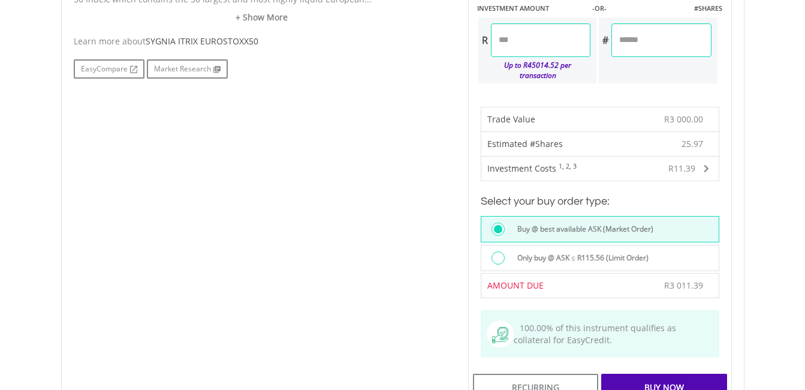
scroll to position [719, 0]
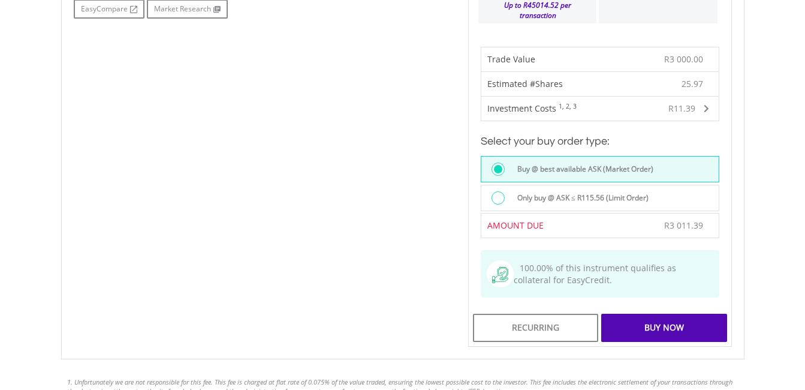
click at [648, 314] on div "Buy Now" at bounding box center [663, 328] width 125 height 28
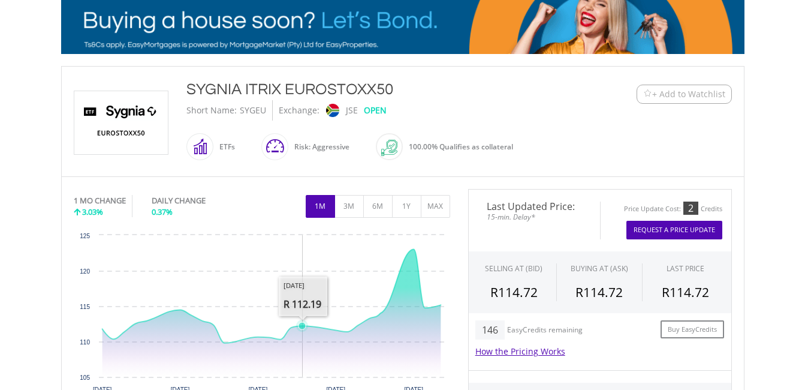
scroll to position [13, 0]
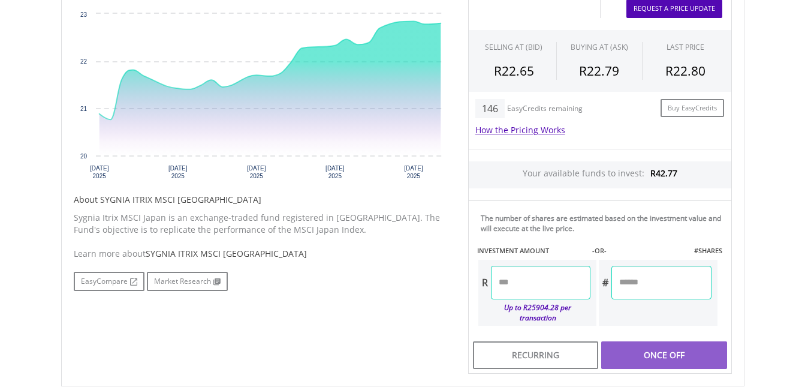
scroll to position [420, 0]
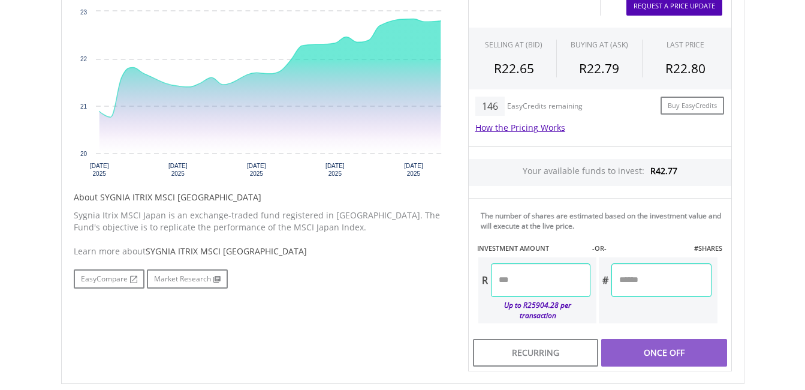
click at [531, 278] on input "number" at bounding box center [541, 280] width 100 height 34
type input "**"
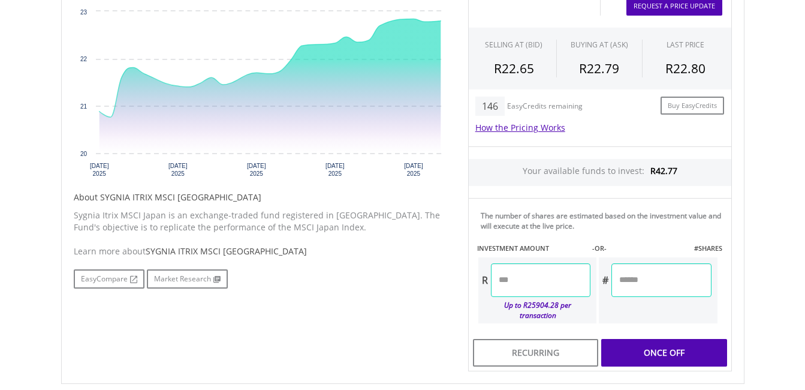
type input "*****"
drag, startPoint x: 690, startPoint y: 340, endPoint x: 670, endPoint y: 323, distance: 26.3
click at [690, 339] on div "Last Updated Price: 15-min. Delay* Price Update Cost: 2 Credits Request A Price…" at bounding box center [600, 168] width 282 height 407
type input "******"
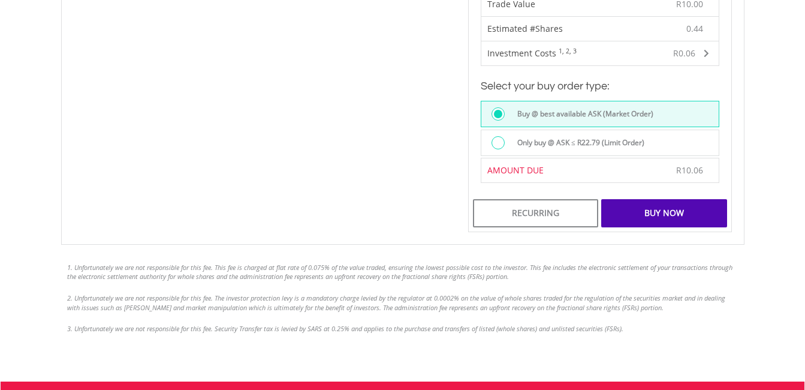
scroll to position [779, 0]
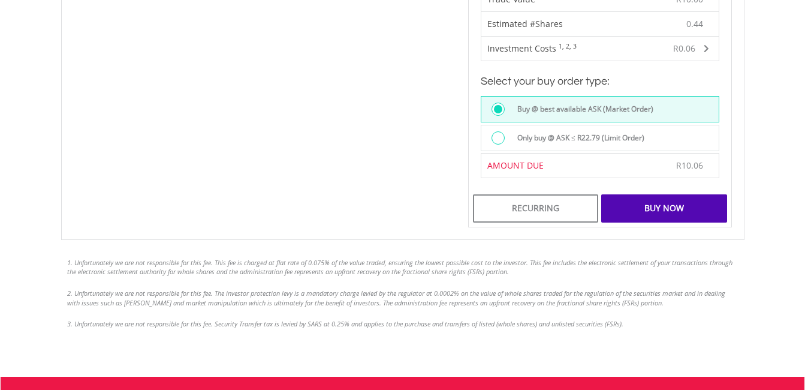
click at [667, 198] on div "Buy Now" at bounding box center [663, 208] width 125 height 28
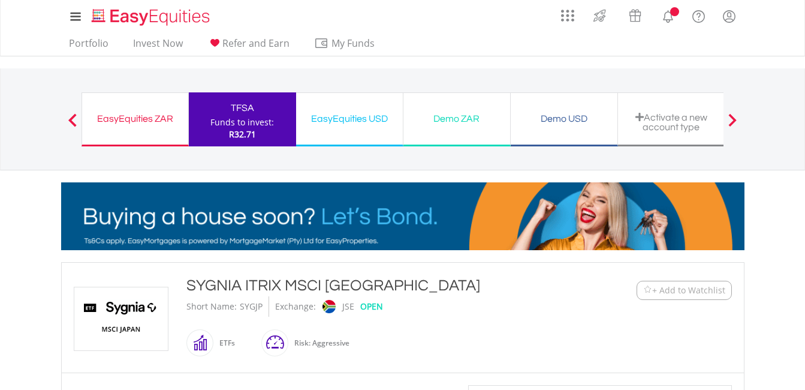
scroll to position [613, 0]
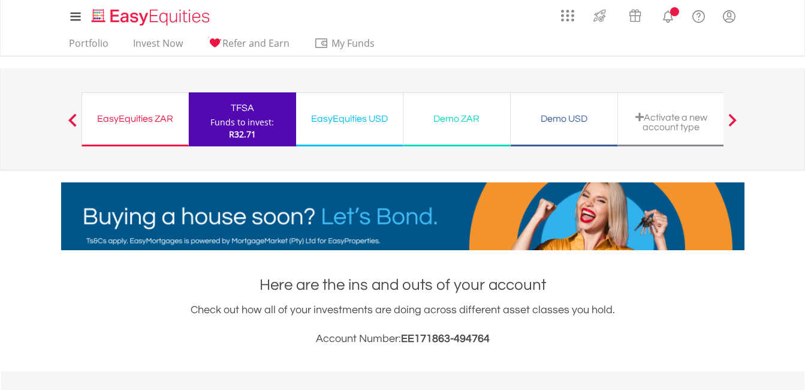
click at [121, 118] on div "EasyEquities ZAR" at bounding box center [135, 118] width 92 height 17
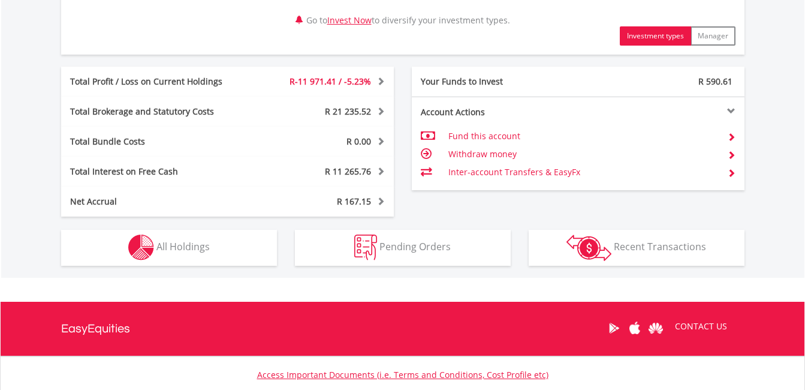
scroll to position [660, 0]
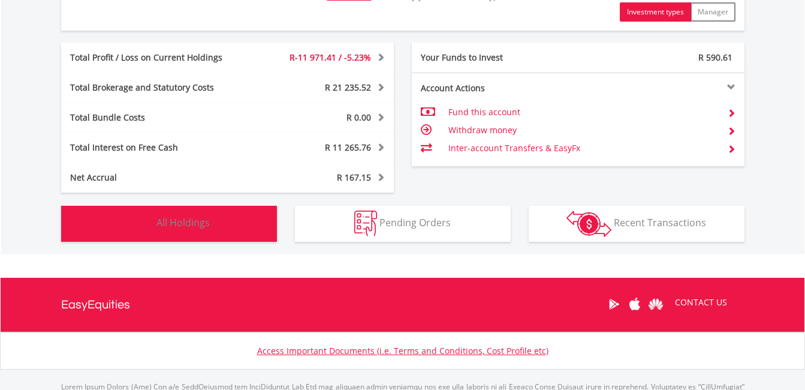
click at [160, 218] on span "All Holdings" at bounding box center [182, 222] width 53 height 13
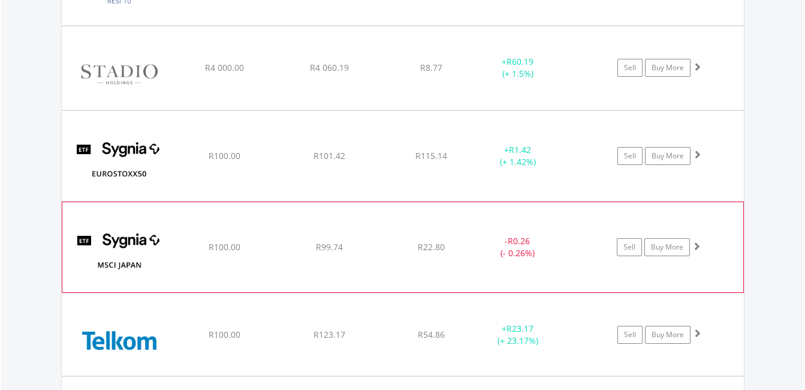
scroll to position [5014, 0]
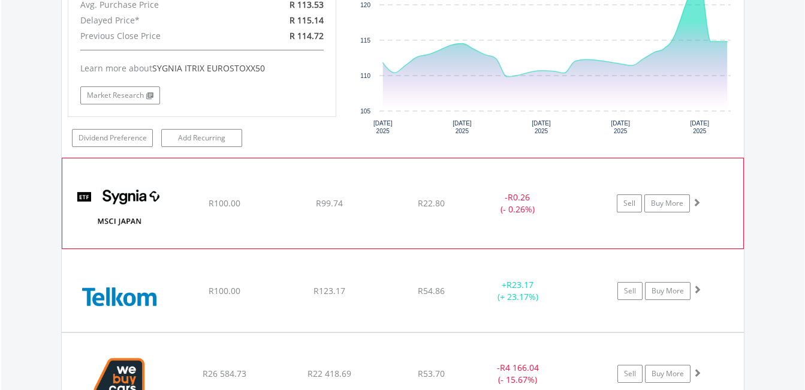
scroll to position [5314, 0]
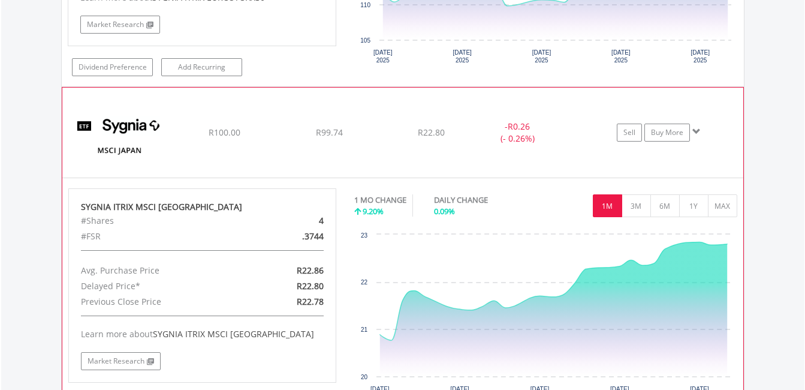
scroll to position [5374, 0]
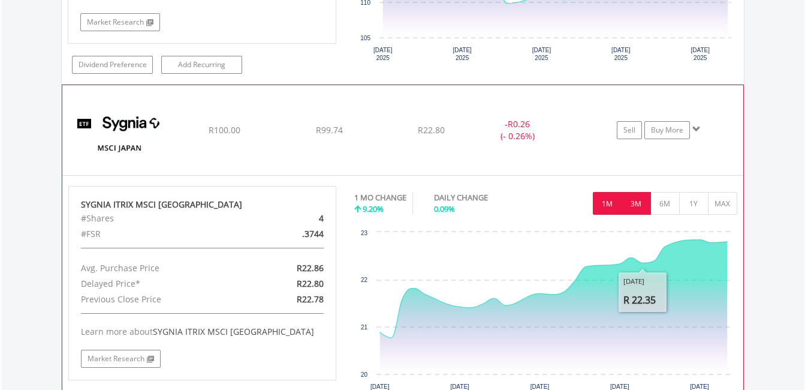
click at [631, 202] on button "3M" at bounding box center [636, 203] width 29 height 23
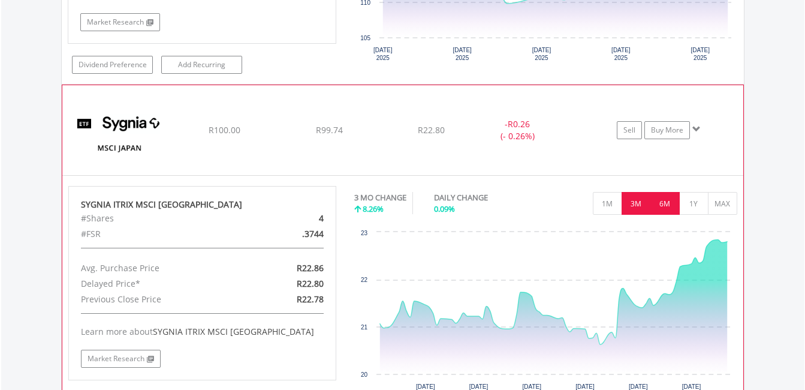
click at [660, 200] on button "6M" at bounding box center [665, 203] width 29 height 23
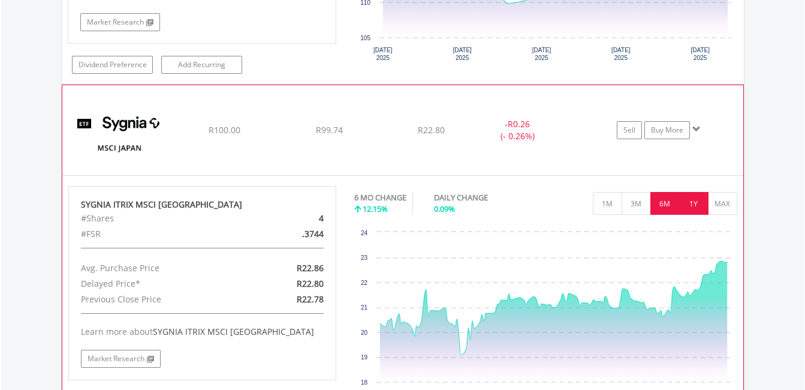
click at [693, 200] on button "1Y" at bounding box center [693, 203] width 29 height 23
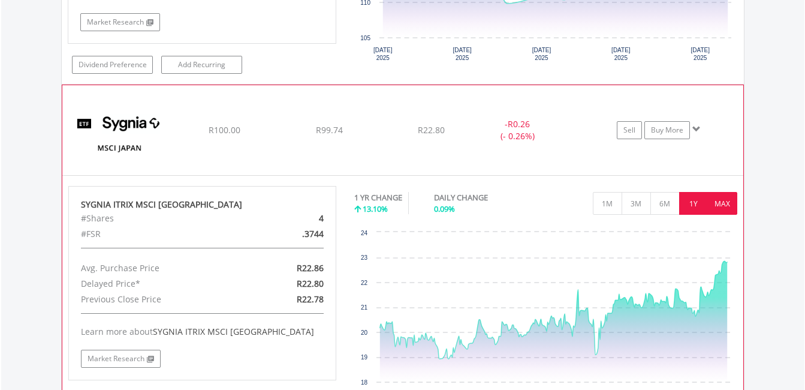
click at [716, 200] on button "MAX" at bounding box center [722, 203] width 29 height 23
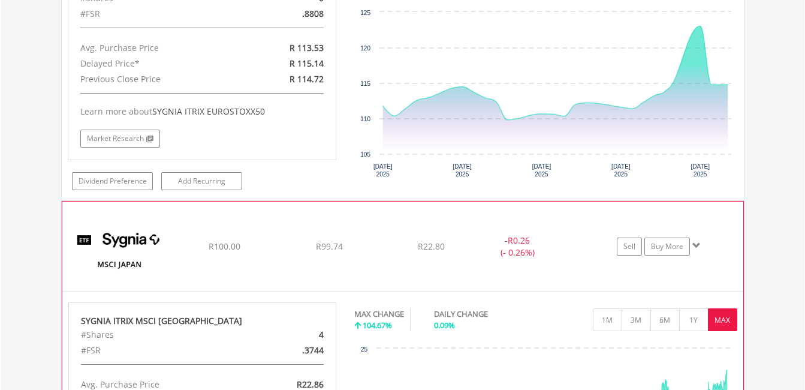
scroll to position [5254, 0]
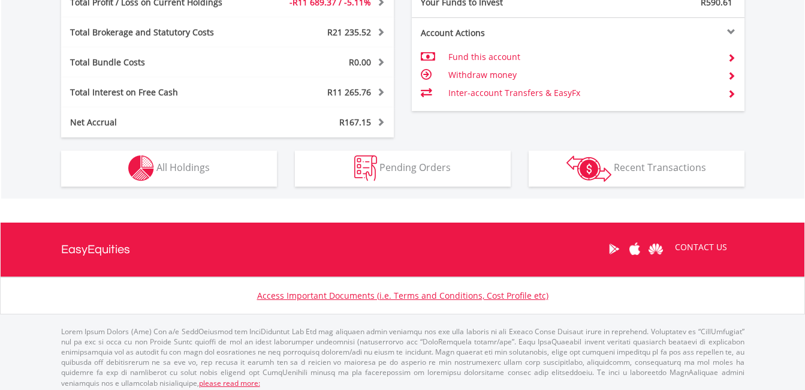
scroll to position [115, 228]
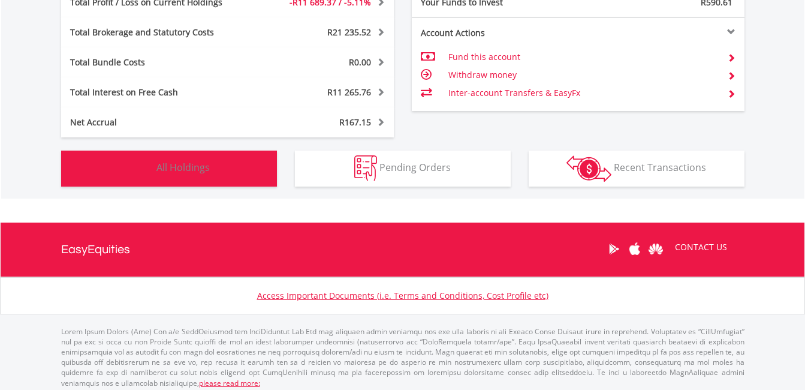
click at [179, 164] on span "All Holdings" at bounding box center [182, 167] width 53 height 13
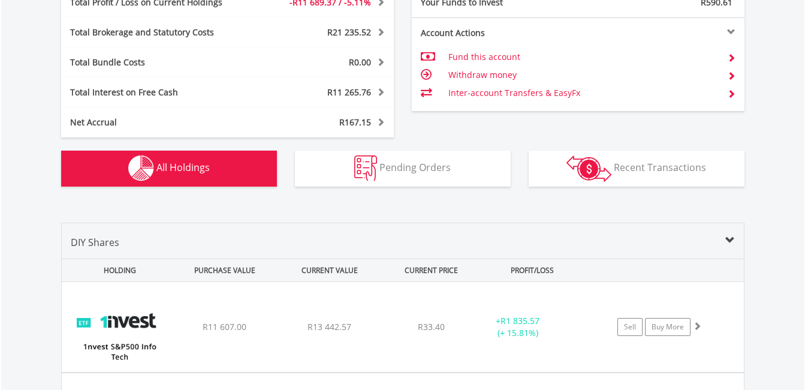
scroll to position [937, 0]
